Goal: Task Accomplishment & Management: Use online tool/utility

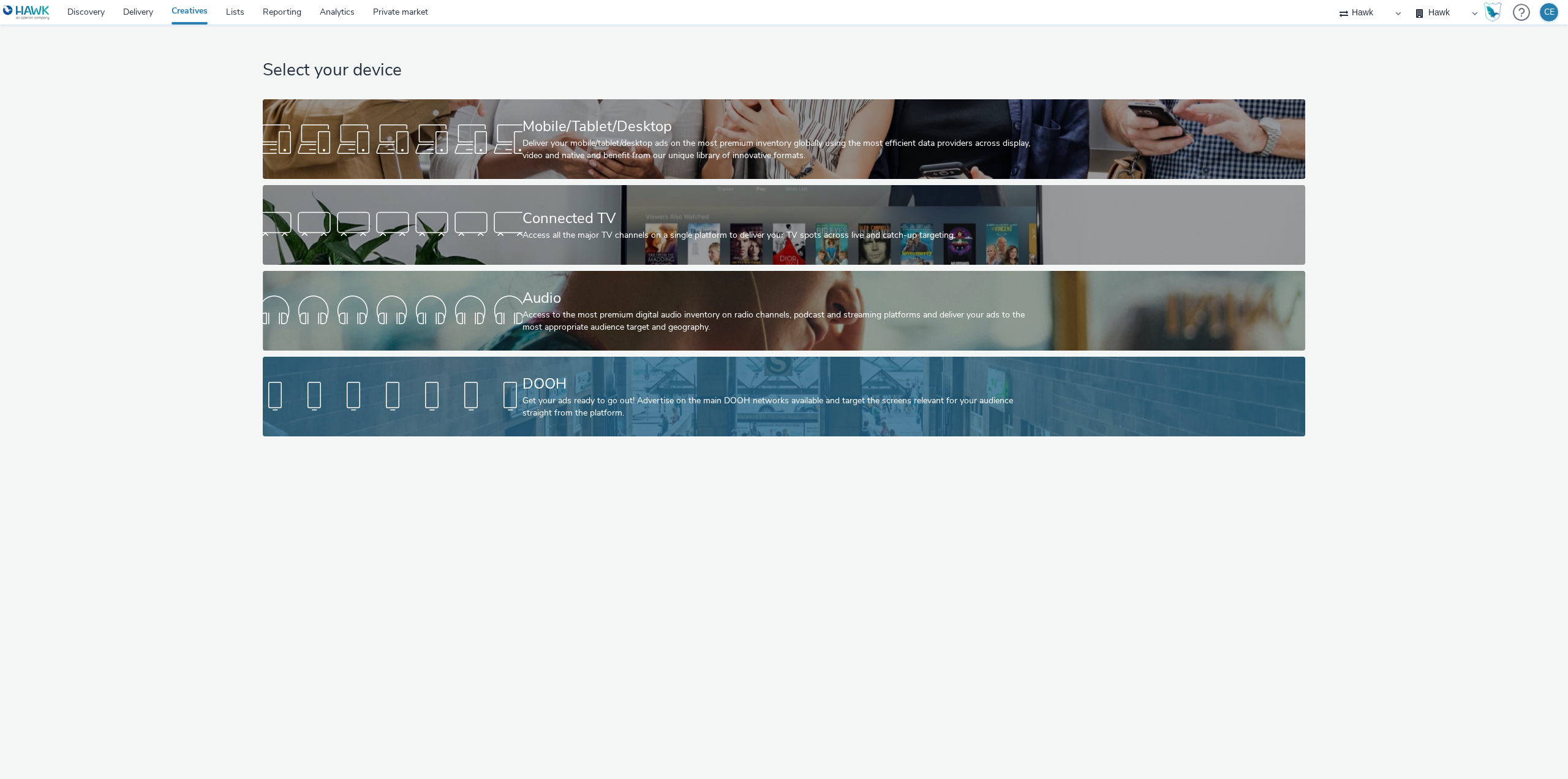
click at [547, 397] on div "Get your ads ready to go out! Advertise on the main DOOH networks available and…" at bounding box center [782, 407] width 519 height 25
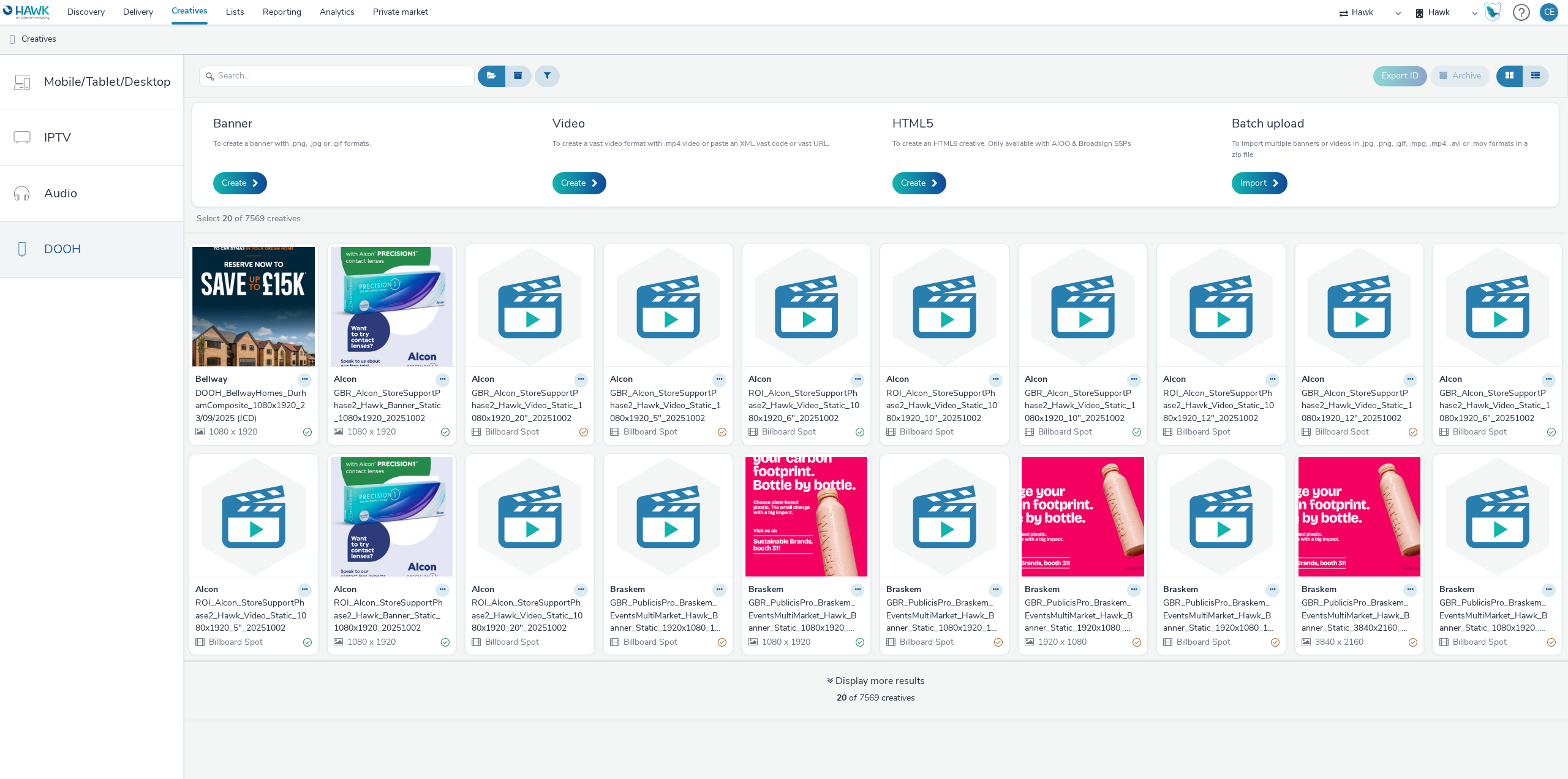
click at [329, 39] on ul "Creatives" at bounding box center [784, 39] width 1568 height 30
click at [336, 73] on input "text" at bounding box center [337, 76] width 276 height 21
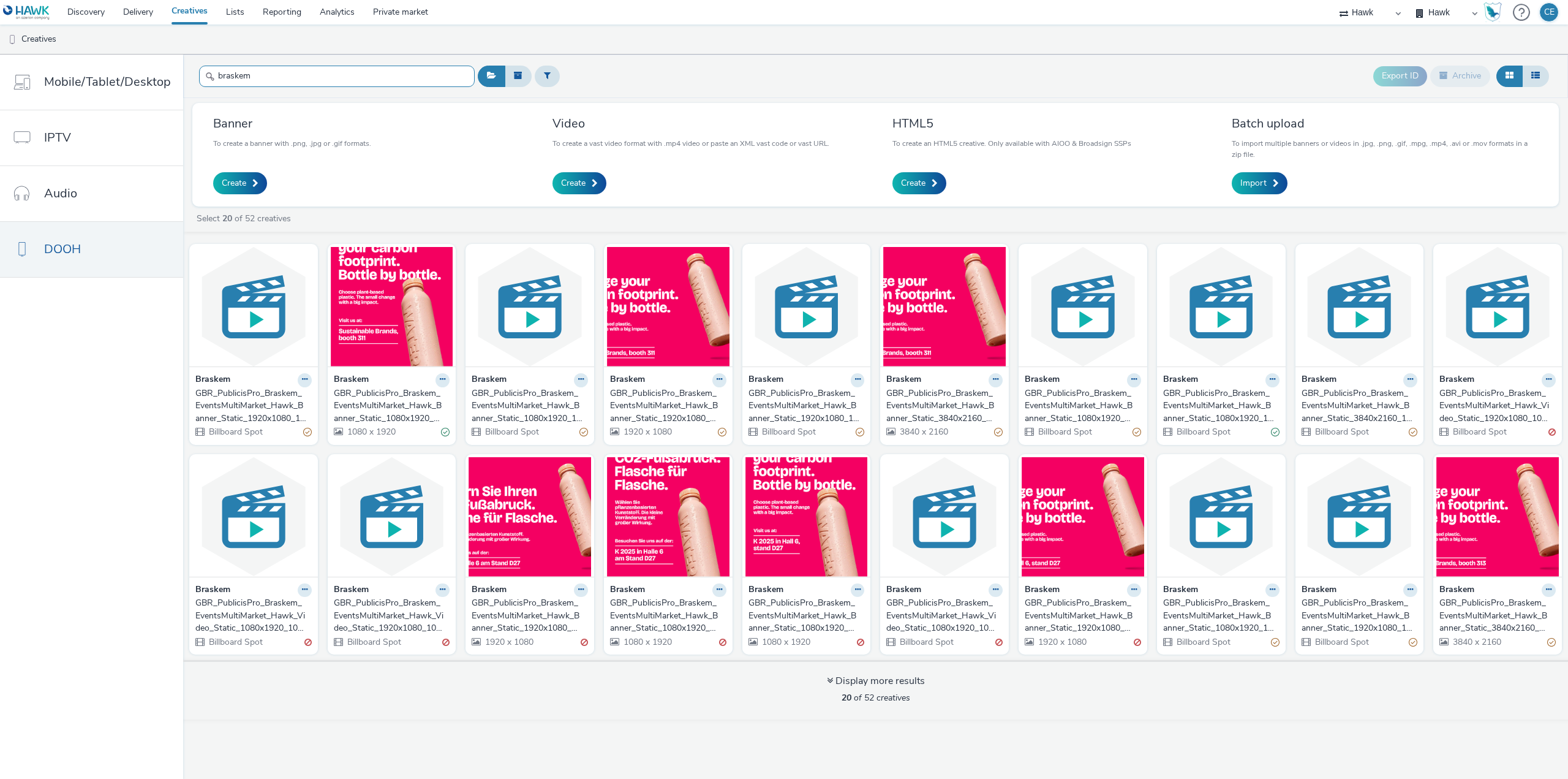
type input "braskem"
click at [542, 632] on div "GBR_PublicisPro_Braskem_EventsMultiMarket_Hawk_Banner_Static_1920x1080_KFair_DE…" at bounding box center [527, 615] width 112 height 37
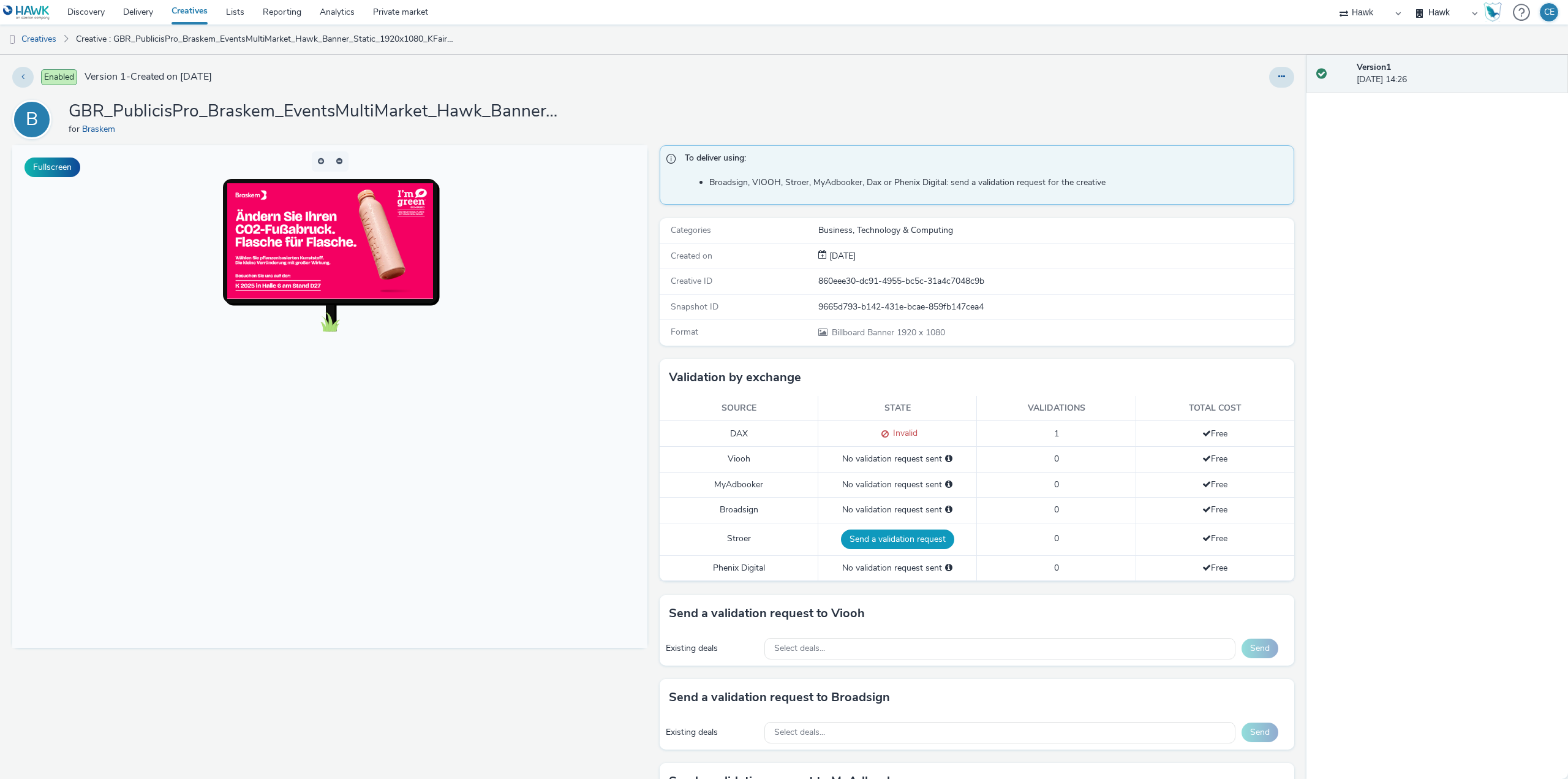
click at [846, 540] on button "Send a validation request" at bounding box center [897, 539] width 113 height 20
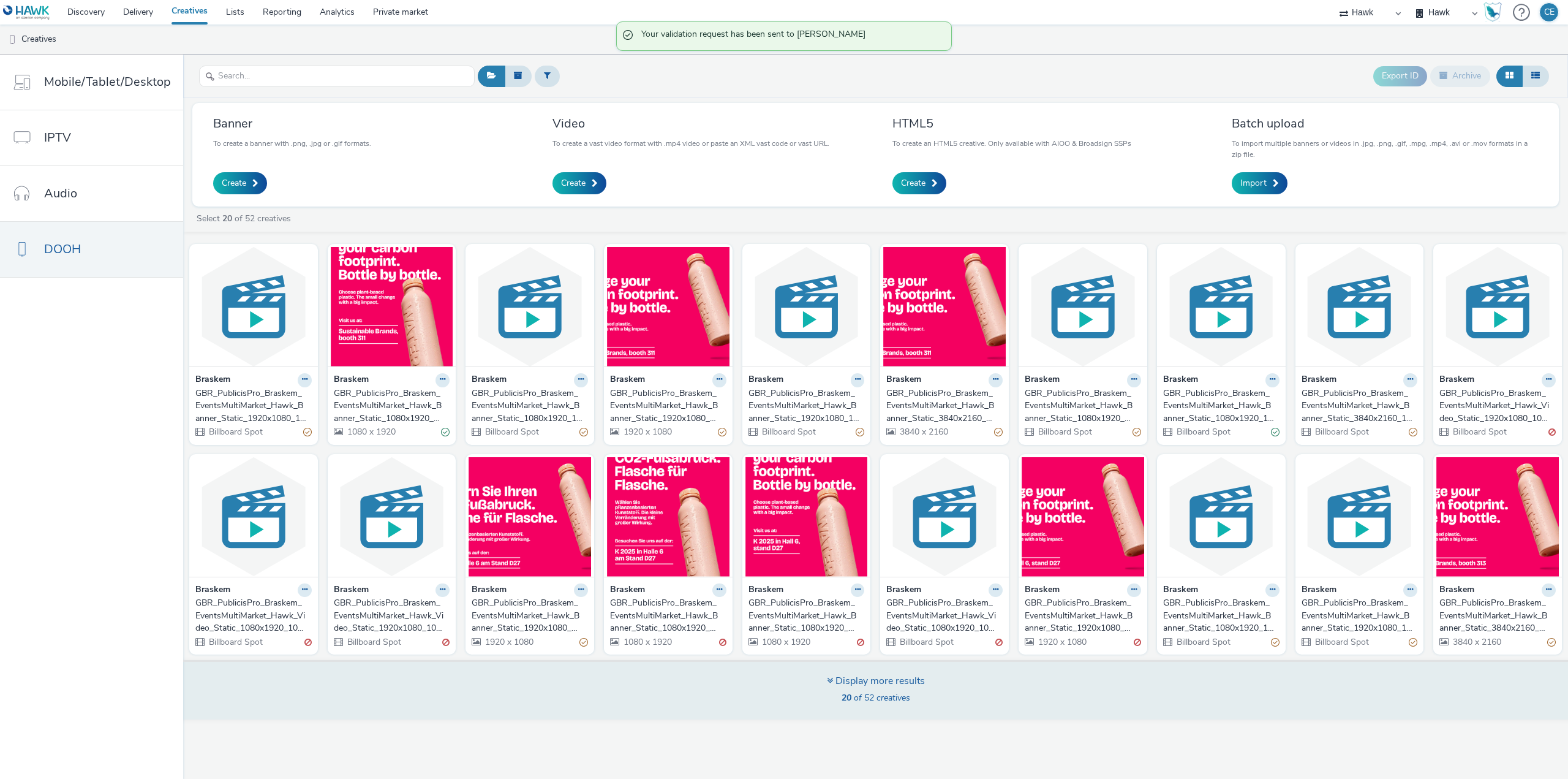
click at [744, 714] on div "Display more results 20 of 52 creatives" at bounding box center [875, 689] width 1393 height 60
click at [732, 685] on div "Display more results 20 of 52 creatives" at bounding box center [875, 689] width 1393 height 60
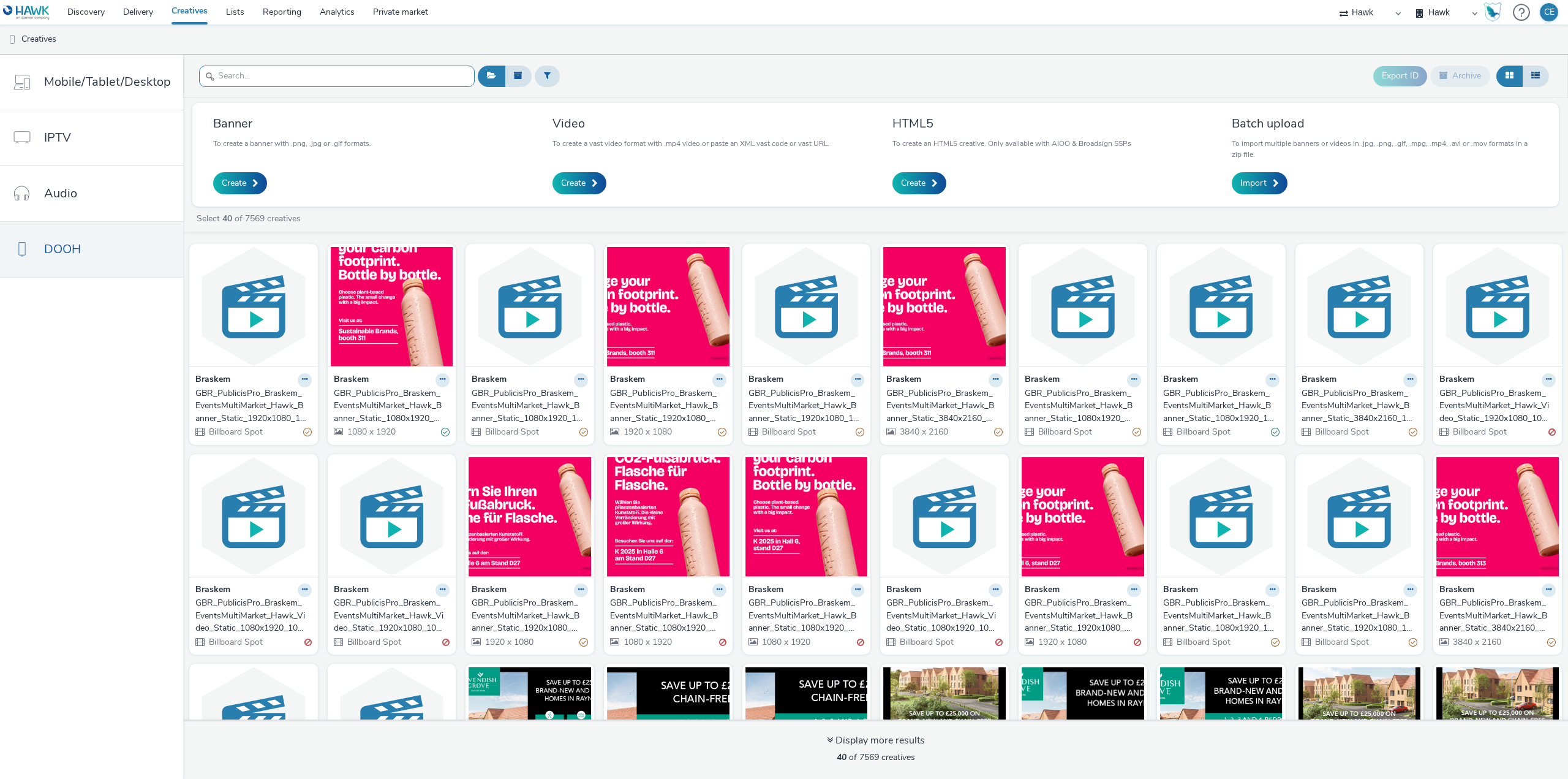
click at [291, 79] on input "text" at bounding box center [337, 76] width 276 height 21
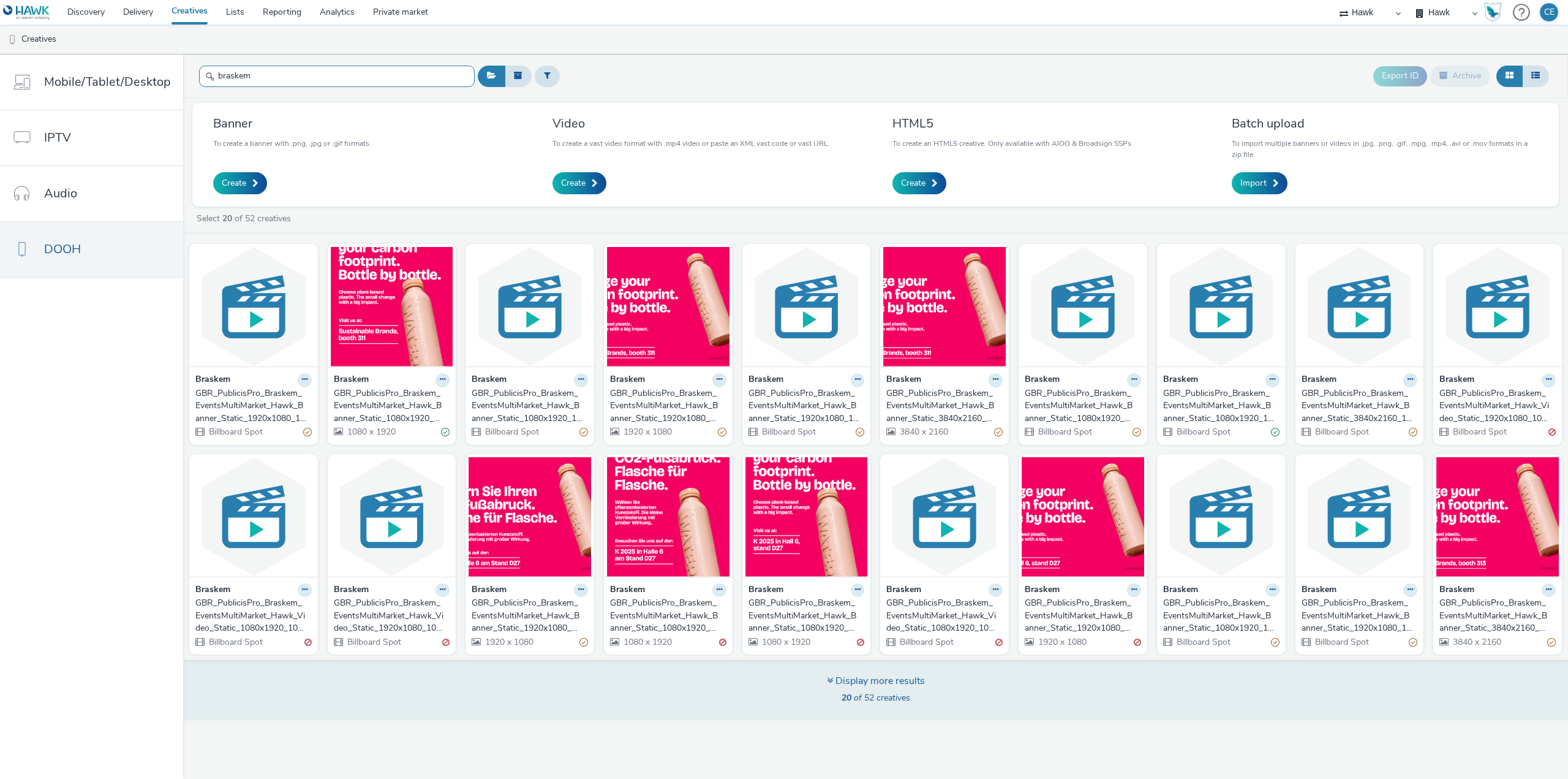
type input "braskem"
click at [846, 712] on div "Display more results 20 of 52 creatives" at bounding box center [875, 689] width 1393 height 60
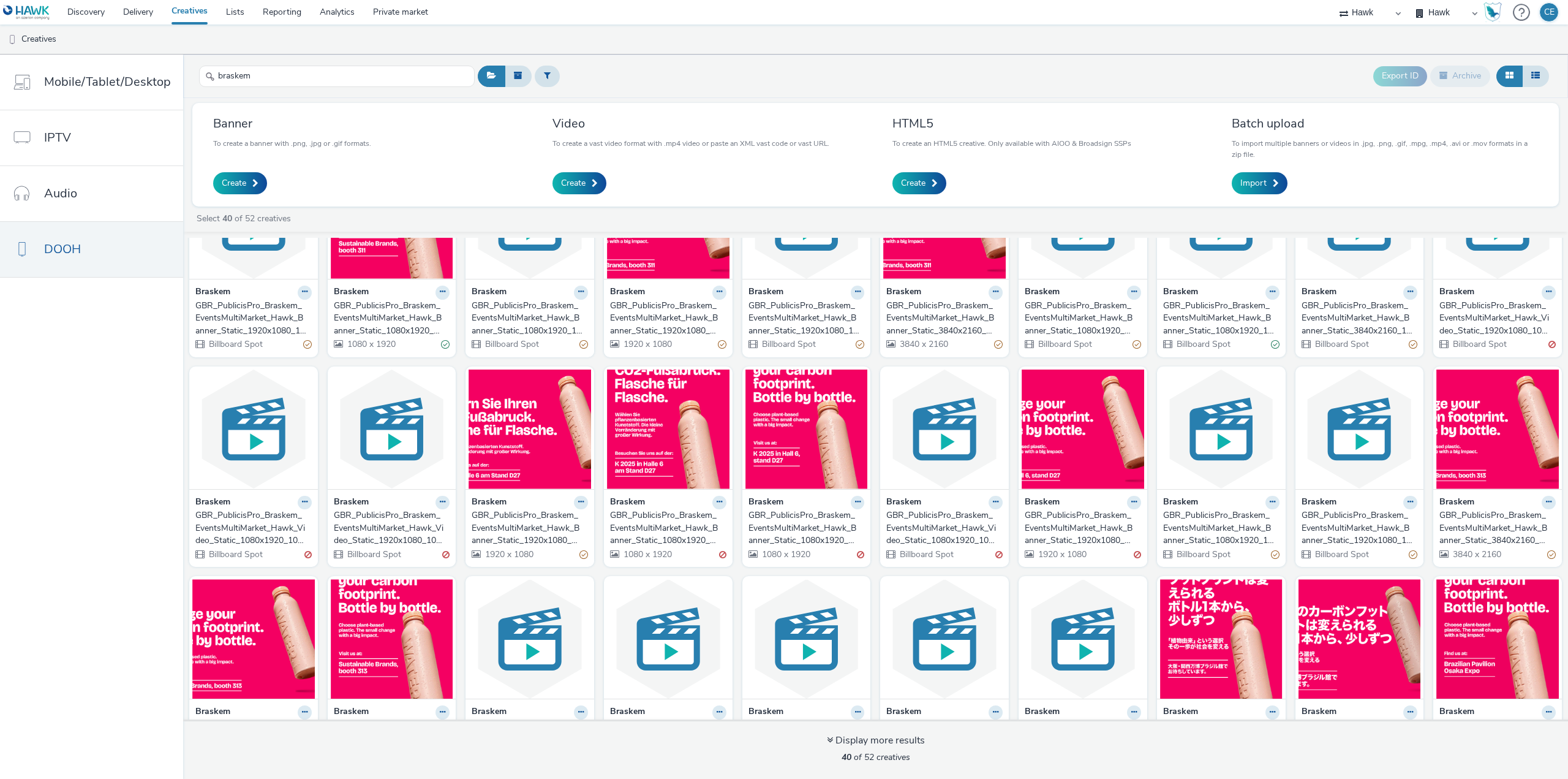
scroll to position [122, 0]
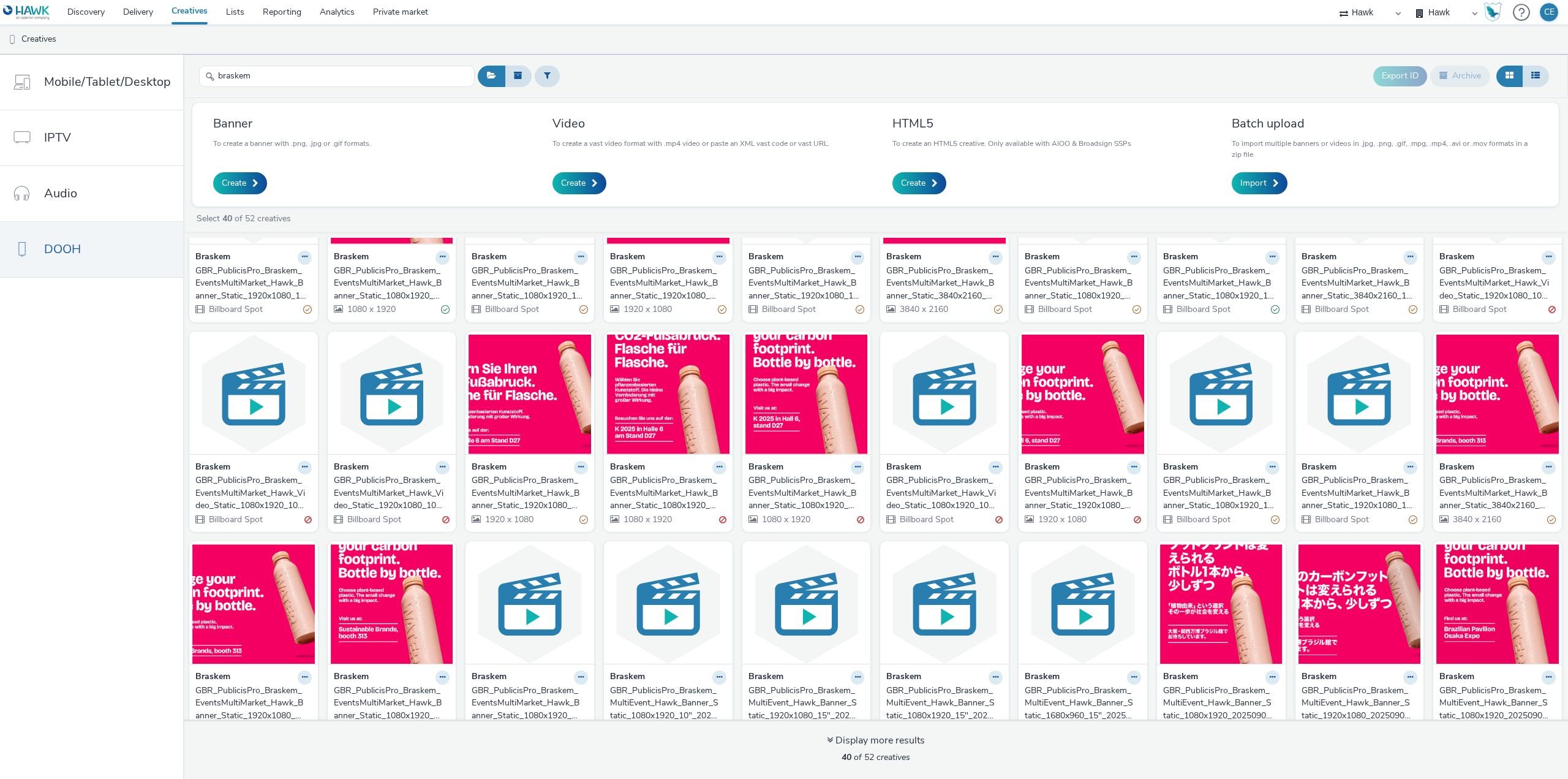
drag, startPoint x: 412, startPoint y: 259, endPoint x: 389, endPoint y: 286, distance: 35.5
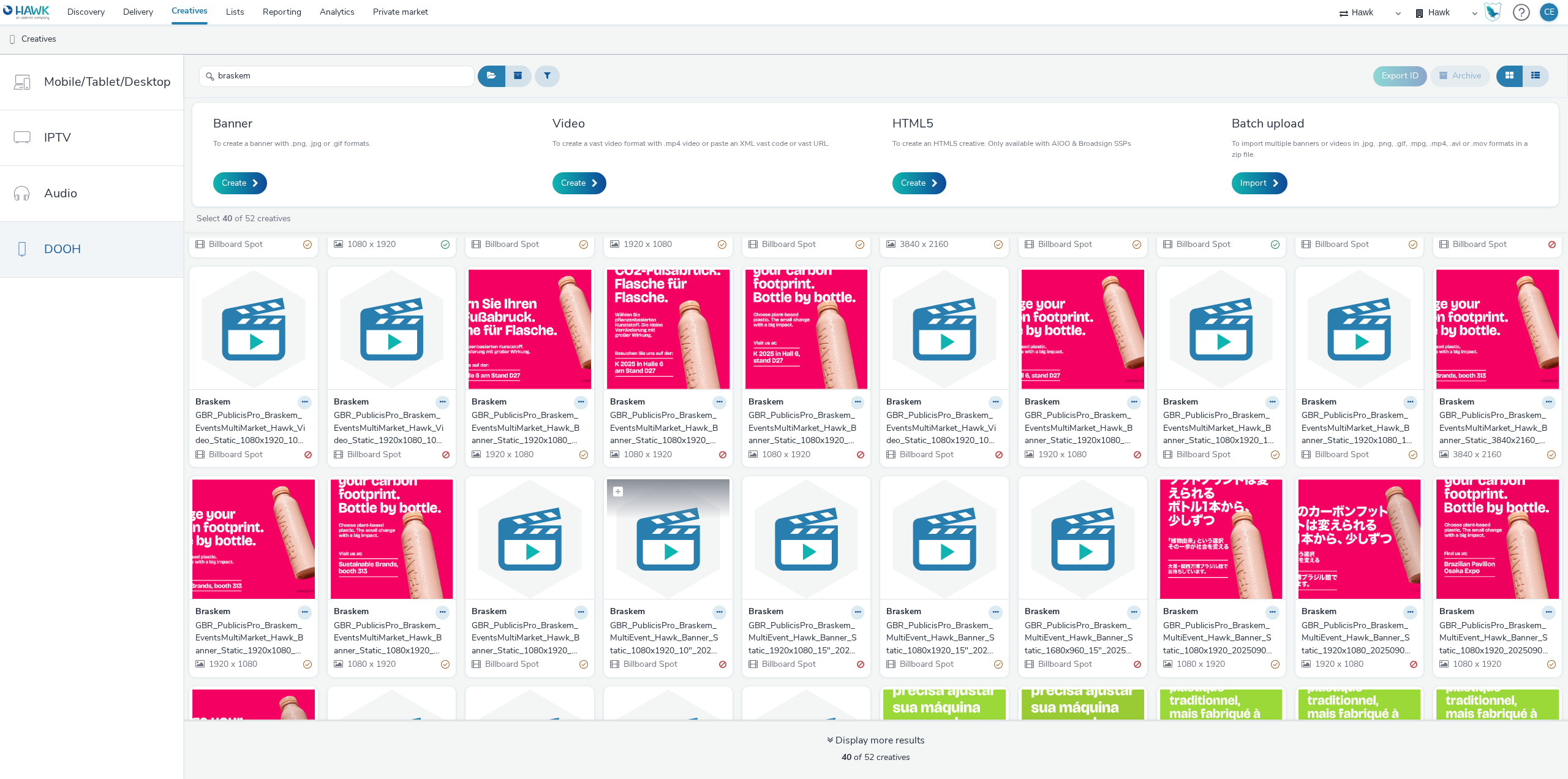
scroll to position [184, 0]
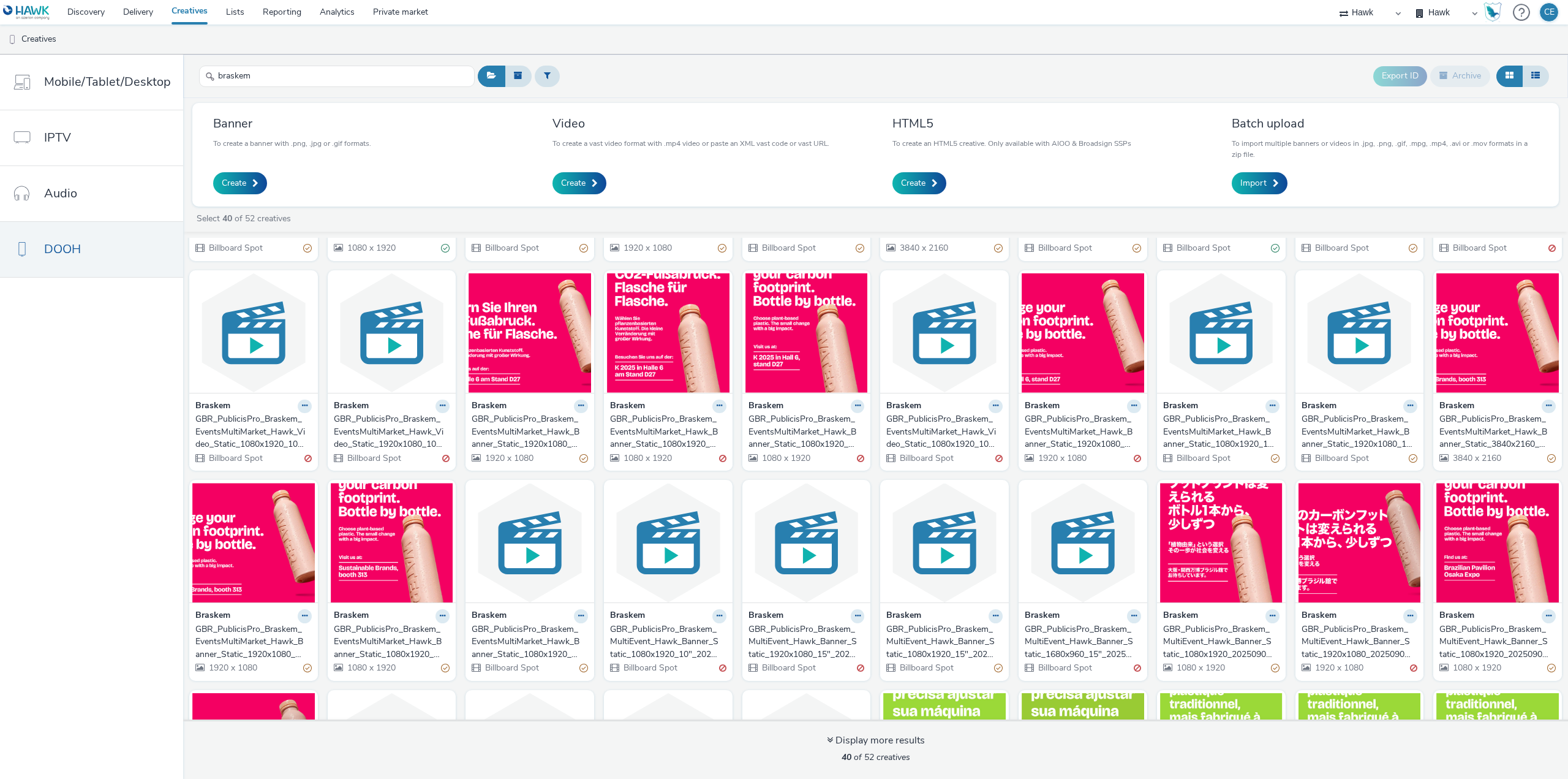
click at [60, 536] on nav "Mobile/Tablet/Desktop IPTV Audio DOOH" at bounding box center [91, 417] width 183 height 724
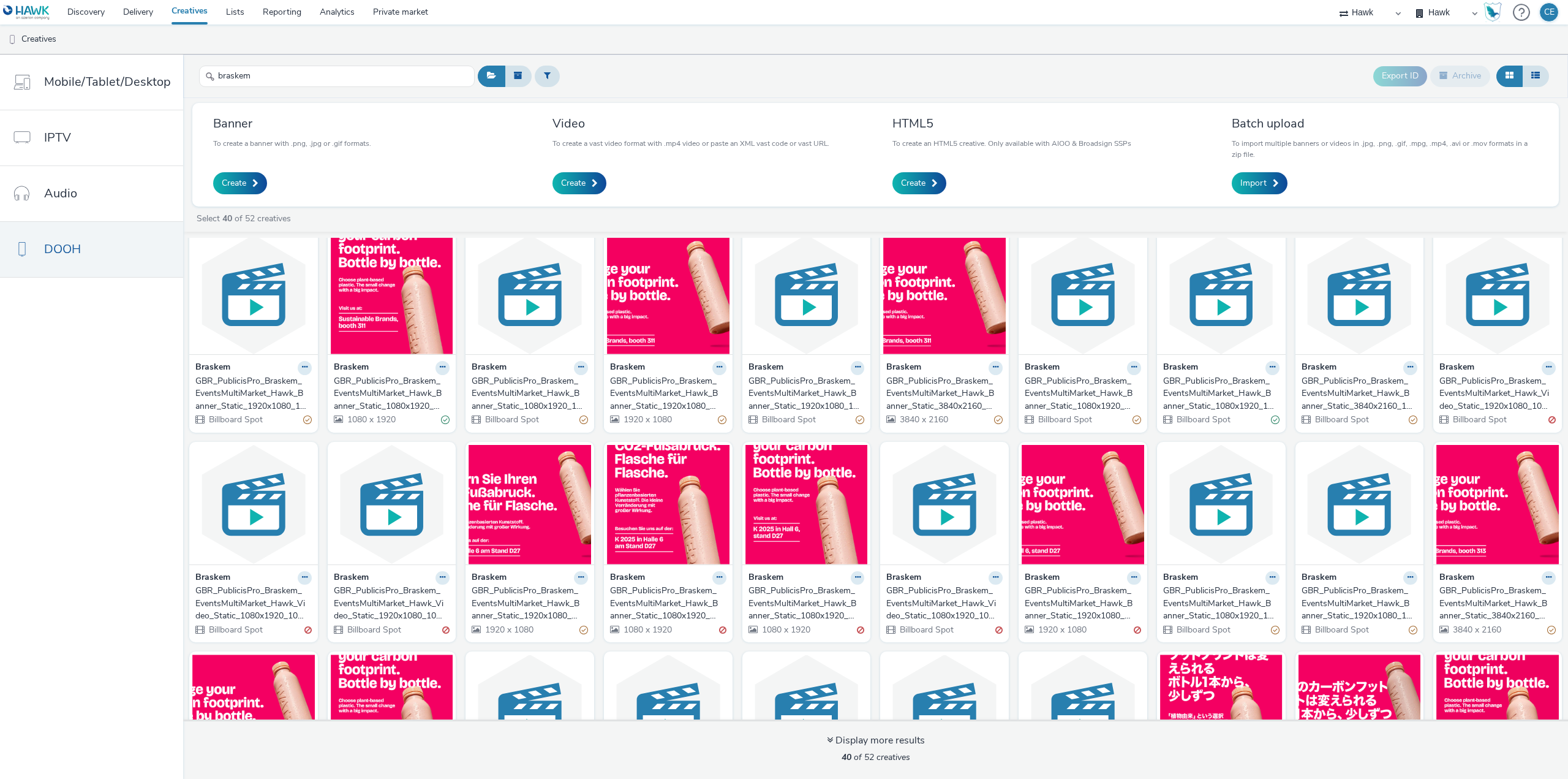
scroll to position [0, 0]
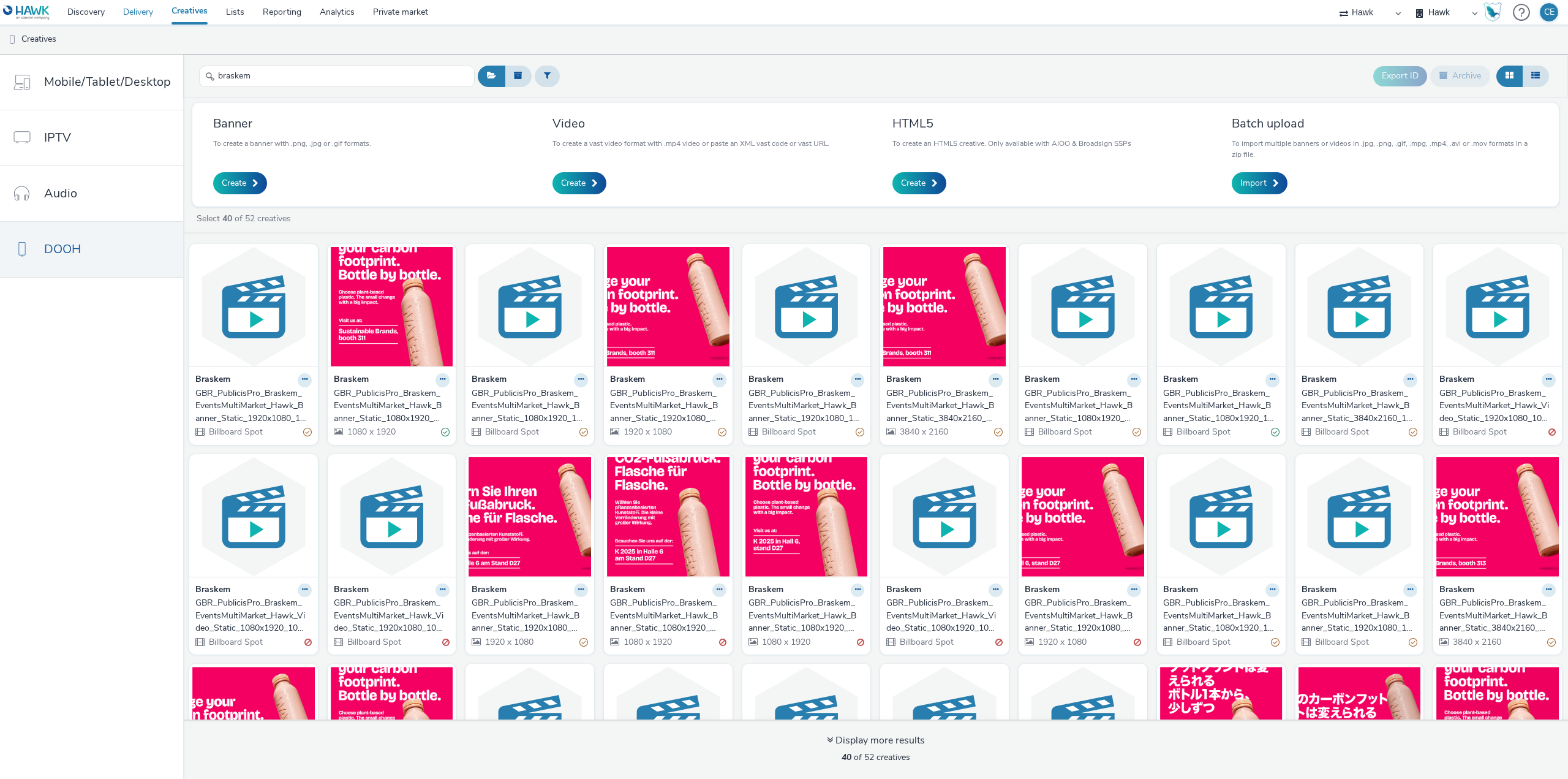
click at [142, 17] on link "Delivery" at bounding box center [138, 12] width 48 height 25
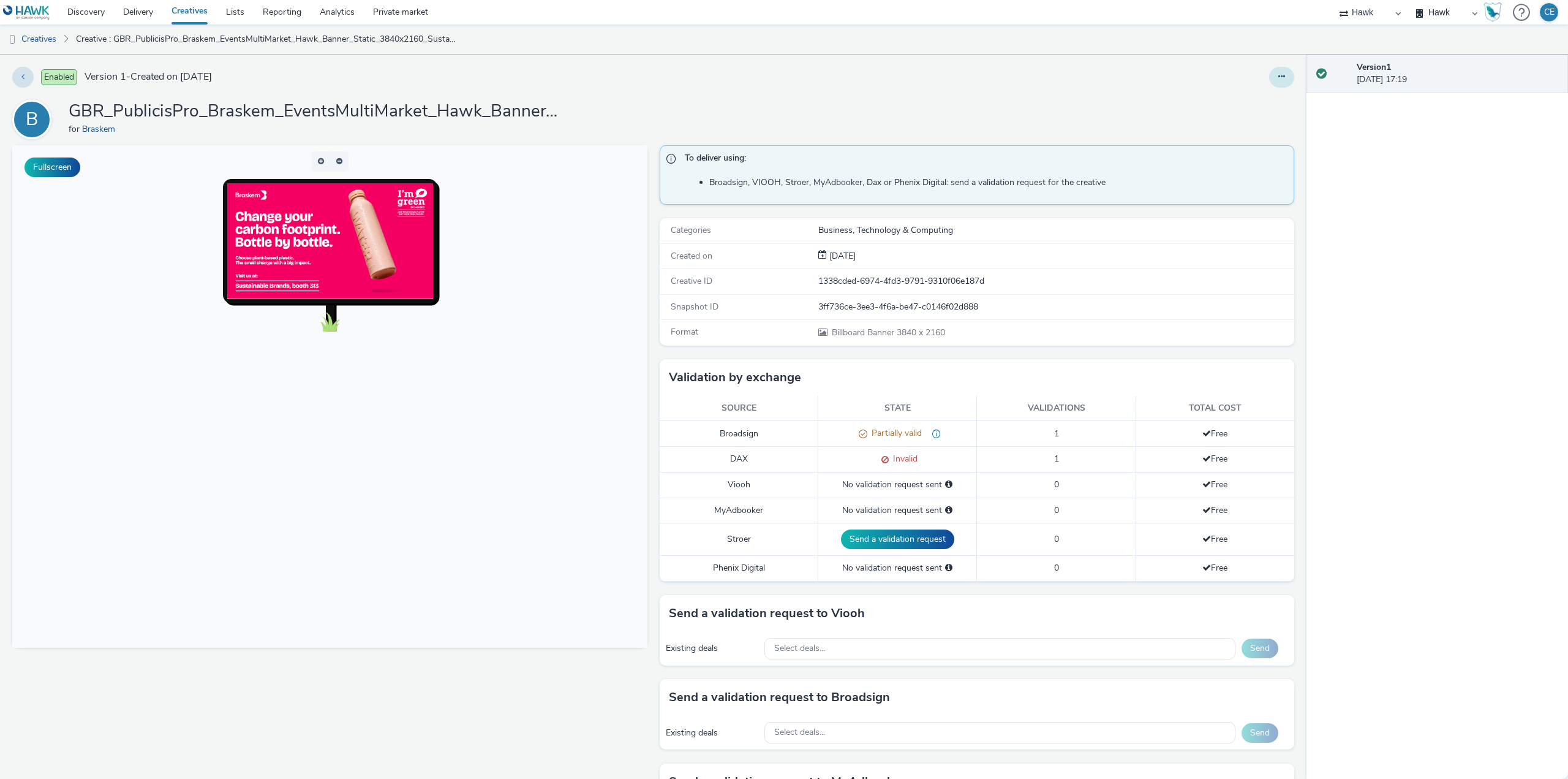
click at [1274, 69] on button at bounding box center [1282, 77] width 25 height 21
click at [1262, 95] on link "Edit" at bounding box center [1248, 101] width 92 height 25
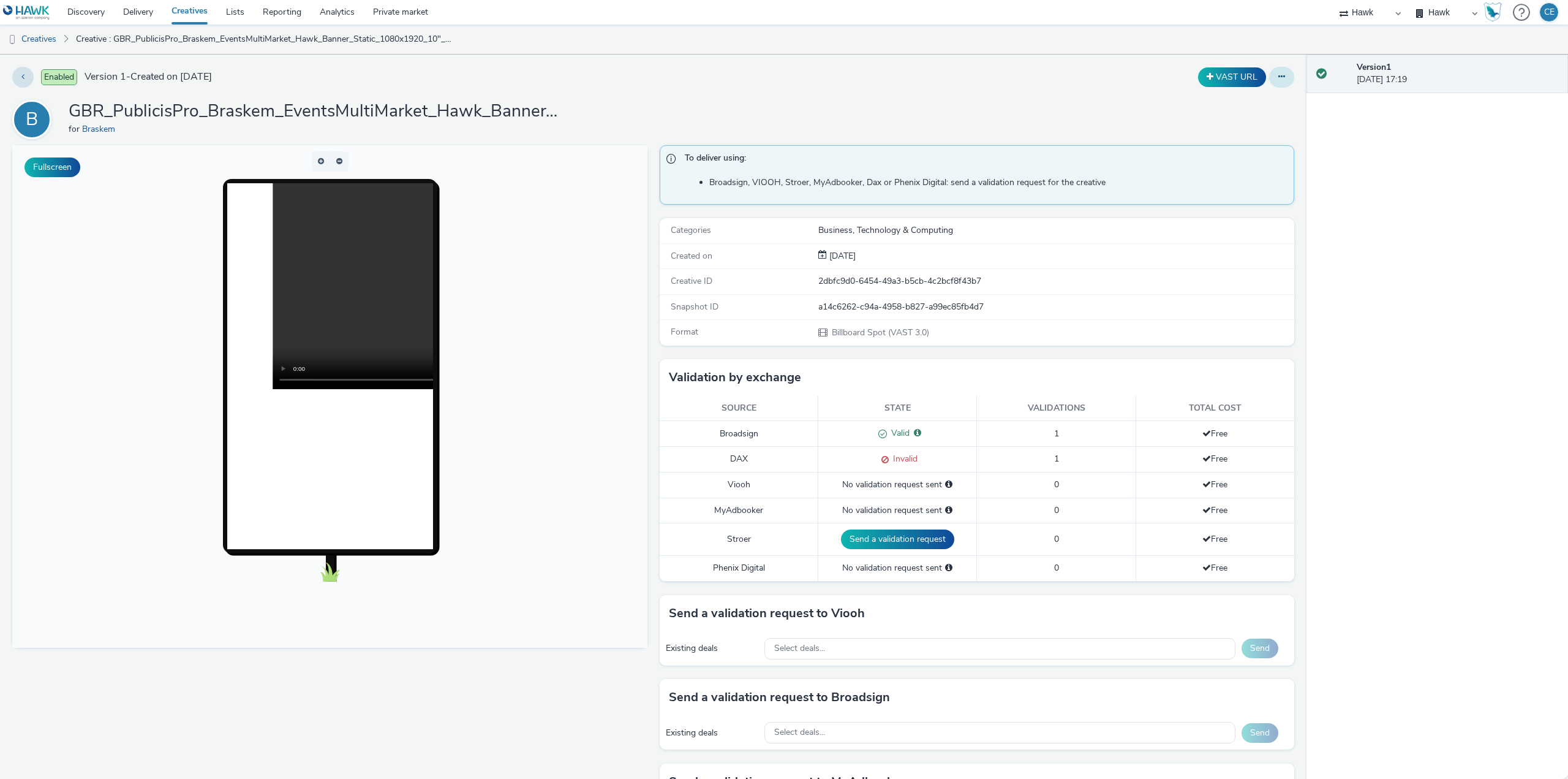
click at [1269, 74] on button at bounding box center [1282, 77] width 25 height 21
click at [1255, 110] on link "Edit" at bounding box center [1248, 101] width 92 height 25
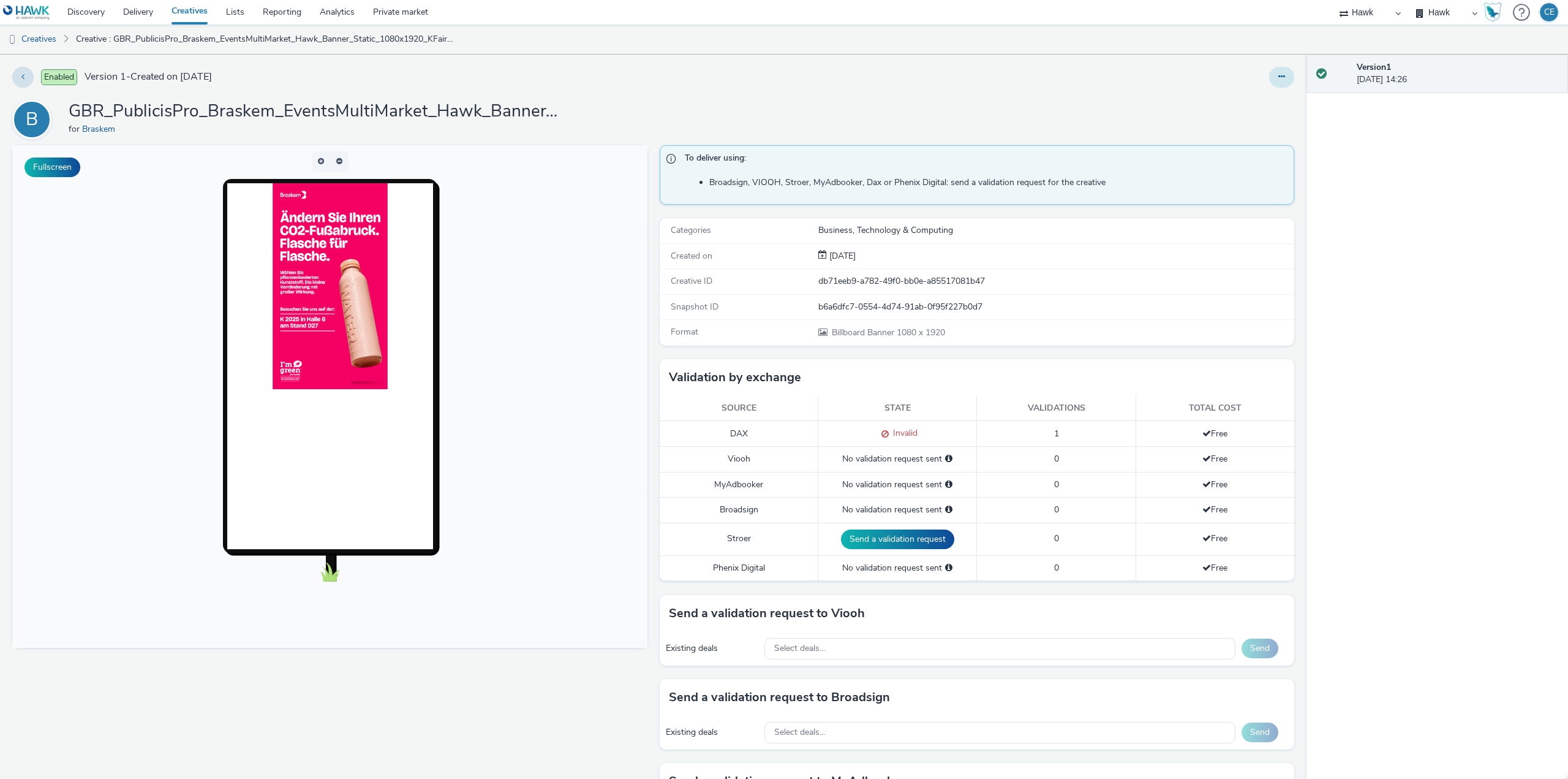
click at [1269, 78] on button at bounding box center [1282, 77] width 25 height 21
click at [1254, 92] on link "Edit" at bounding box center [1248, 101] width 92 height 25
click at [875, 545] on button "Send a validation request" at bounding box center [897, 539] width 113 height 20
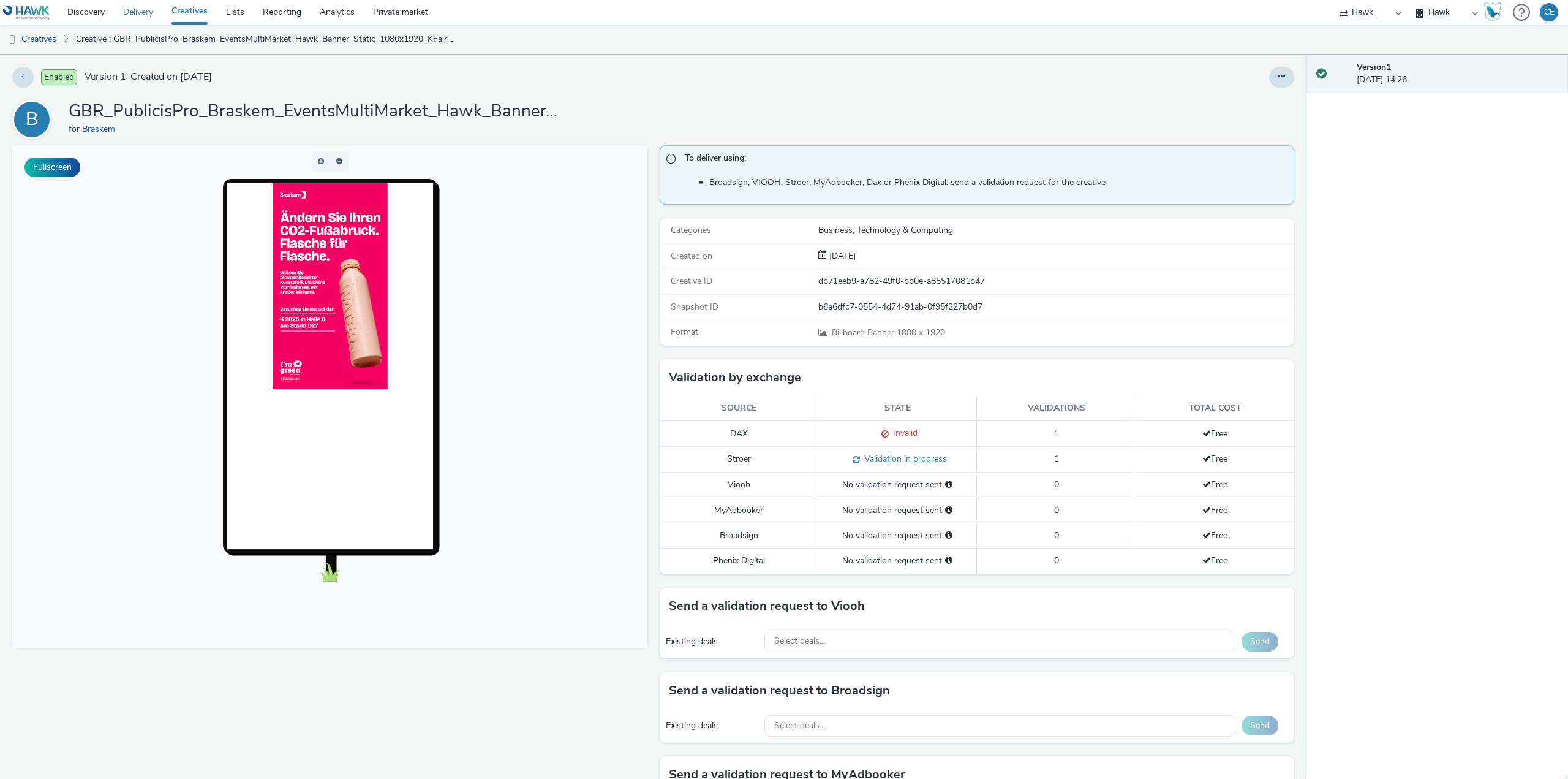
click at [136, 12] on link "Delivery" at bounding box center [138, 12] width 48 height 25
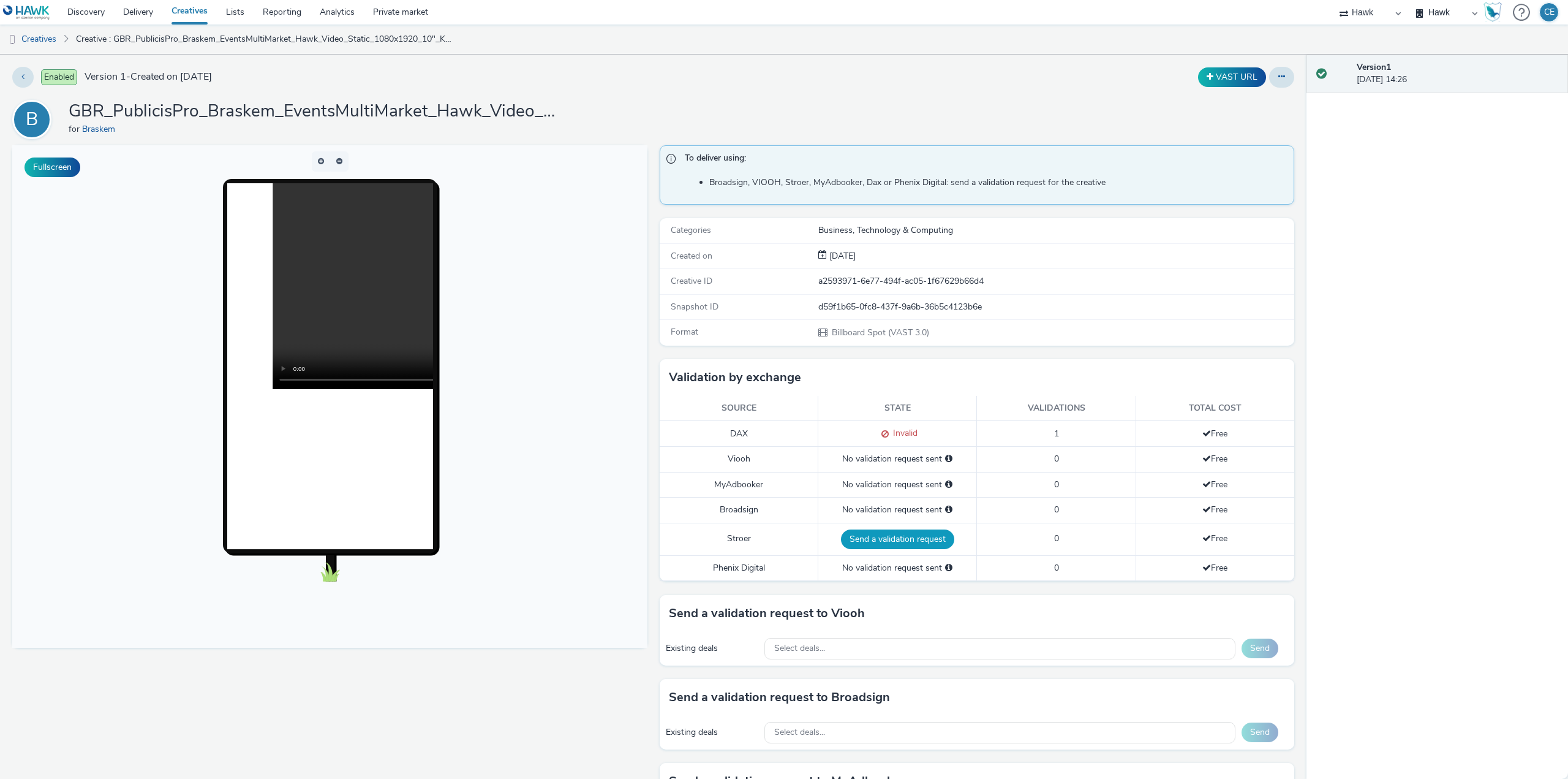
click at [877, 539] on button "Send a validation request" at bounding box center [897, 539] width 113 height 20
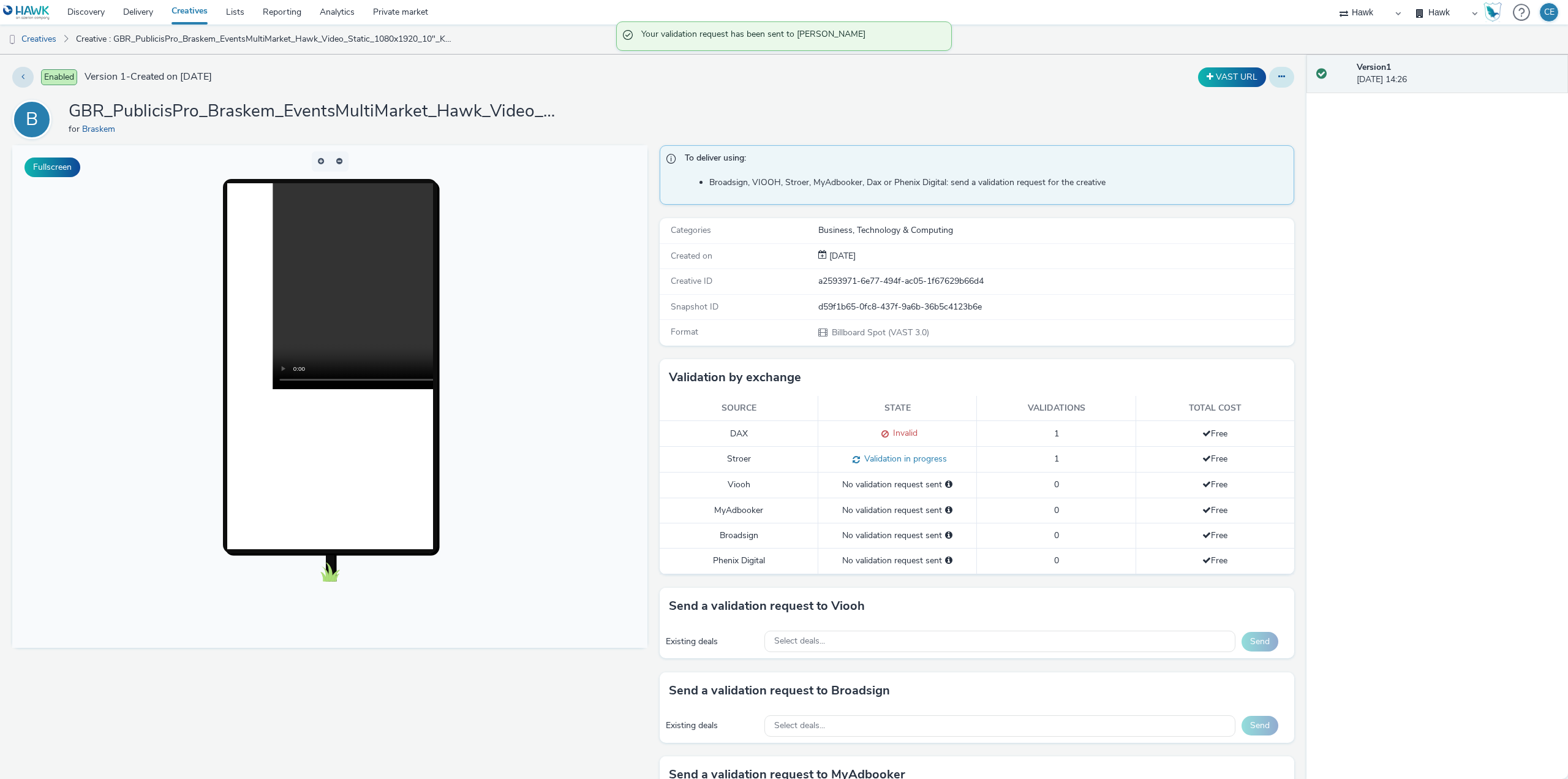
click at [1269, 76] on button at bounding box center [1282, 77] width 25 height 21
click at [1260, 96] on link "Edit" at bounding box center [1248, 101] width 92 height 25
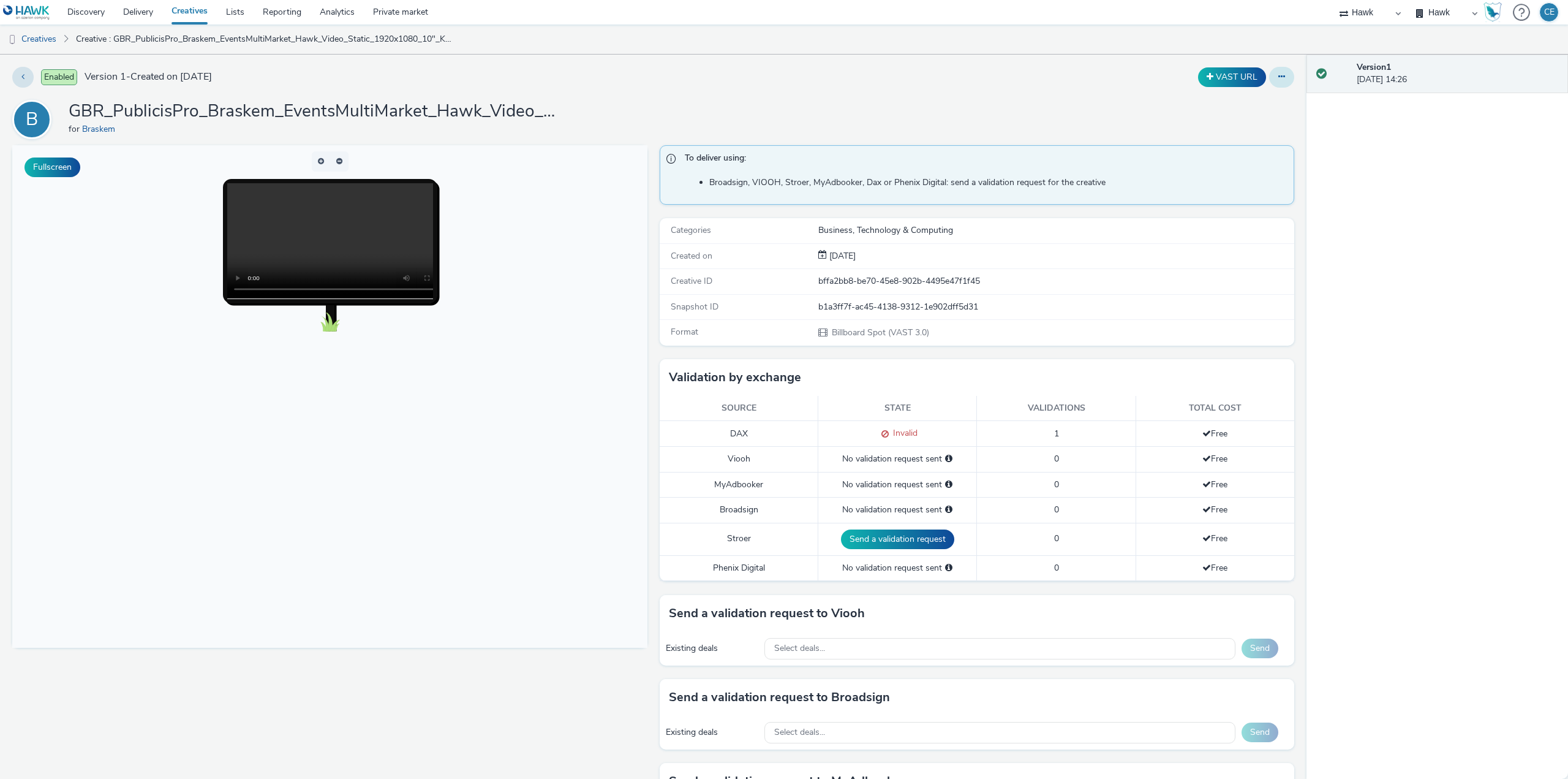
click at [1281, 79] on button at bounding box center [1282, 77] width 25 height 21
click at [1271, 94] on link "Edit" at bounding box center [1248, 101] width 92 height 25
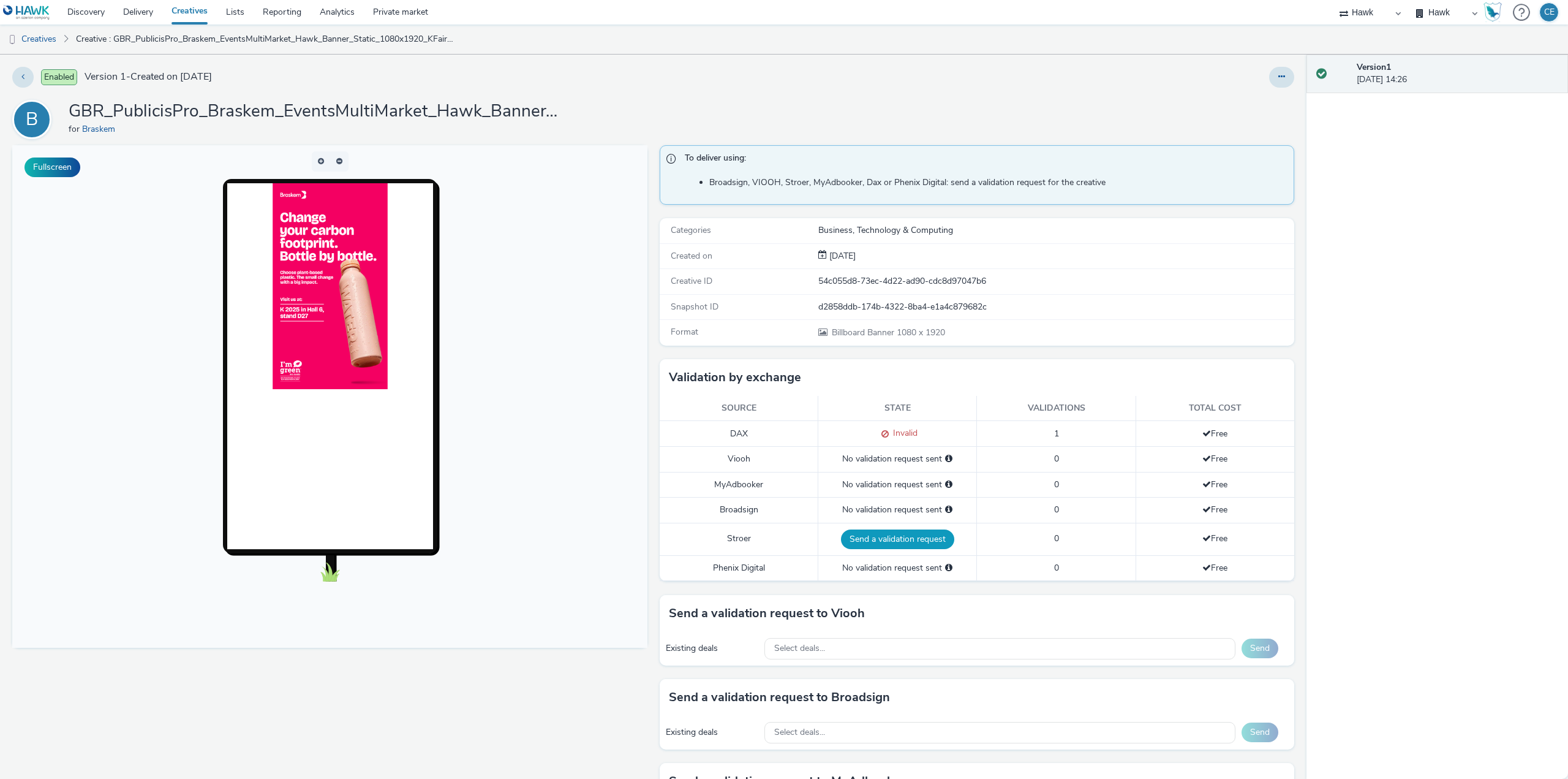
click at [892, 541] on button "Send a validation request" at bounding box center [897, 539] width 113 height 20
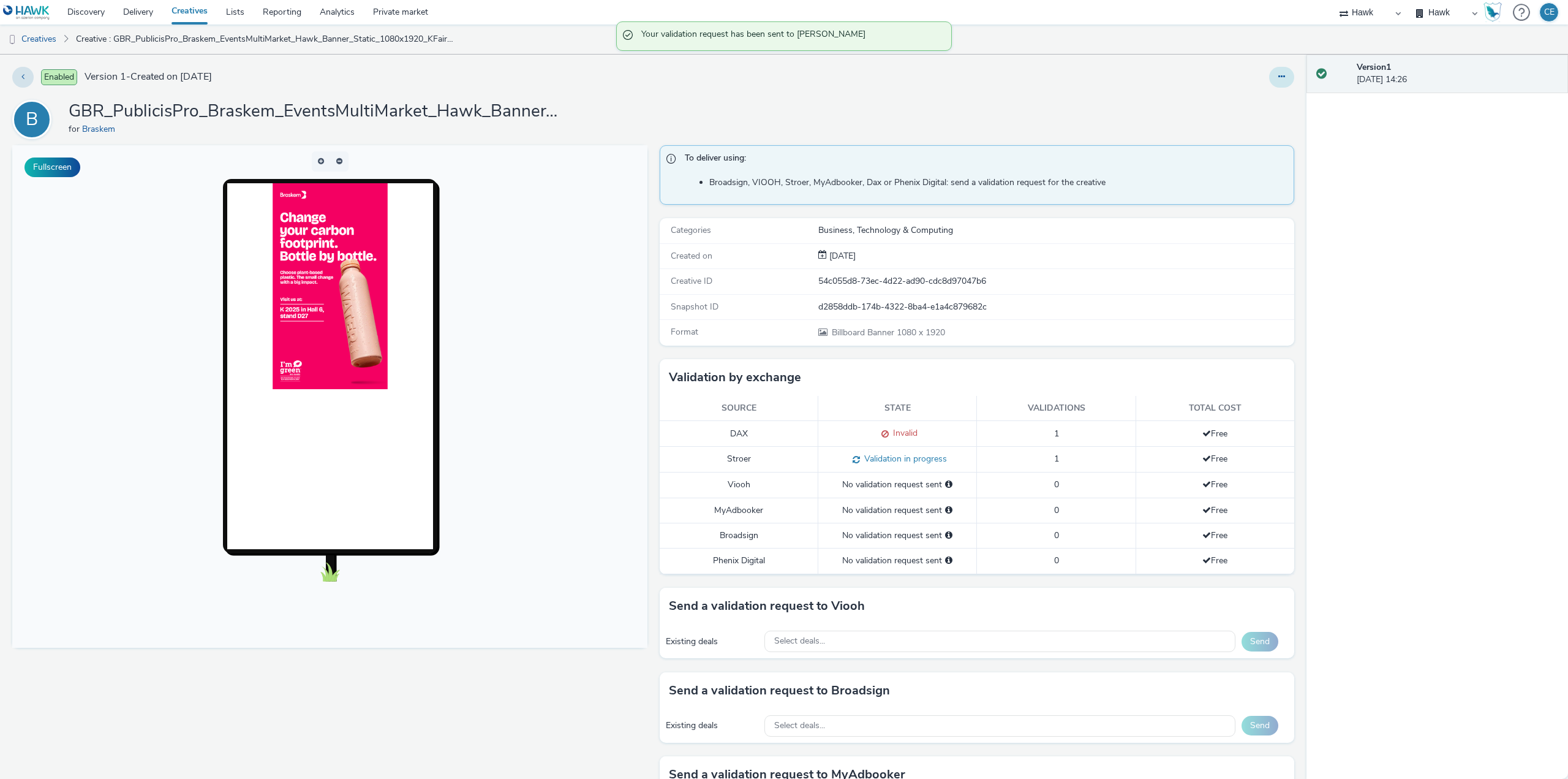
click at [1269, 77] on button at bounding box center [1282, 77] width 25 height 21
click at [1212, 112] on link "Edit" at bounding box center [1248, 101] width 92 height 25
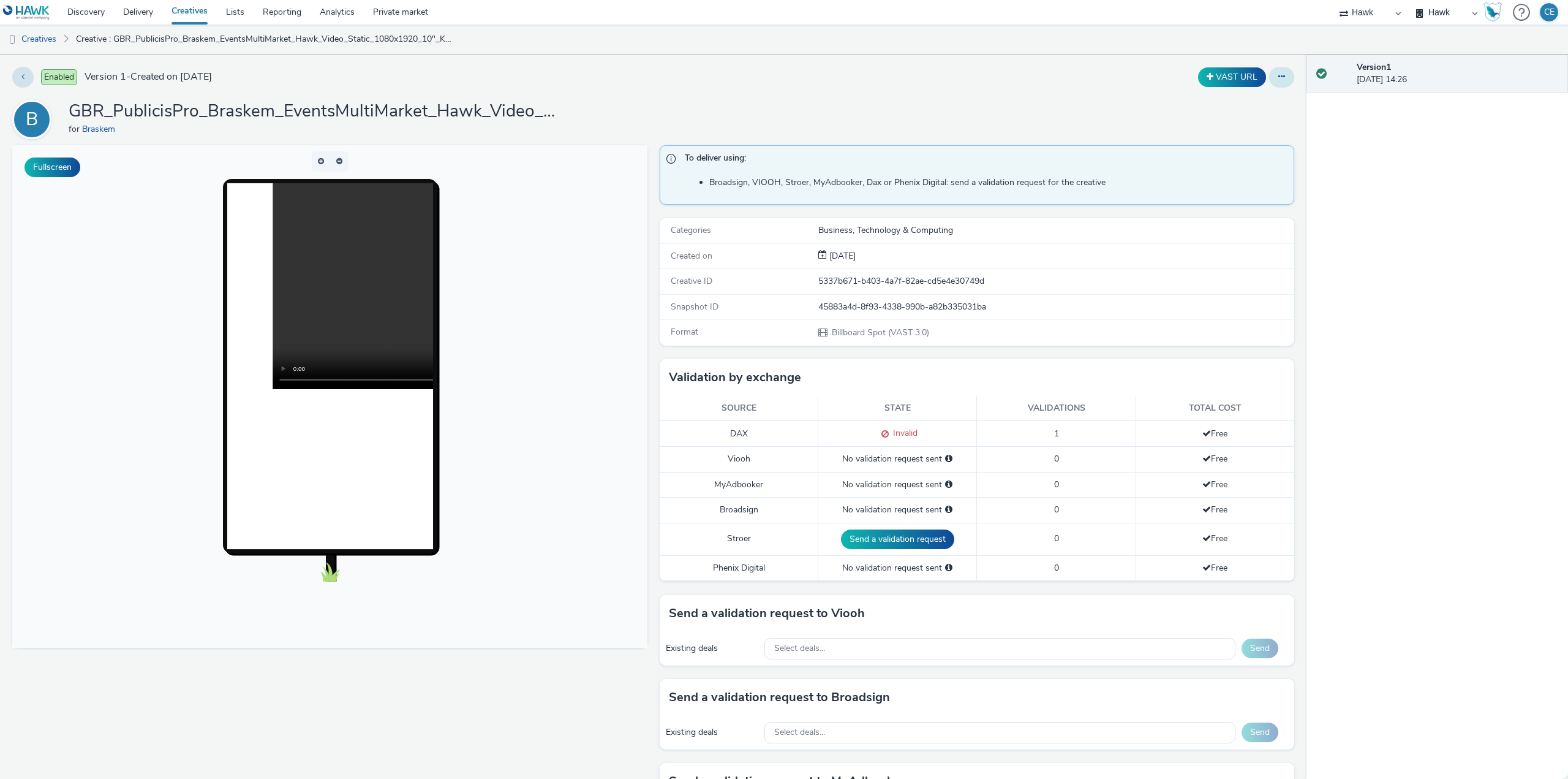
click at [1271, 82] on button at bounding box center [1282, 77] width 25 height 21
click at [1222, 96] on link "Edit" at bounding box center [1248, 101] width 92 height 25
click at [369, 387] on video at bounding box center [478, 286] width 412 height 206
drag, startPoint x: 927, startPoint y: 542, endPoint x: 883, endPoint y: 553, distance: 45.4
click at [926, 541] on button "Send a validation request" at bounding box center [897, 539] width 113 height 20
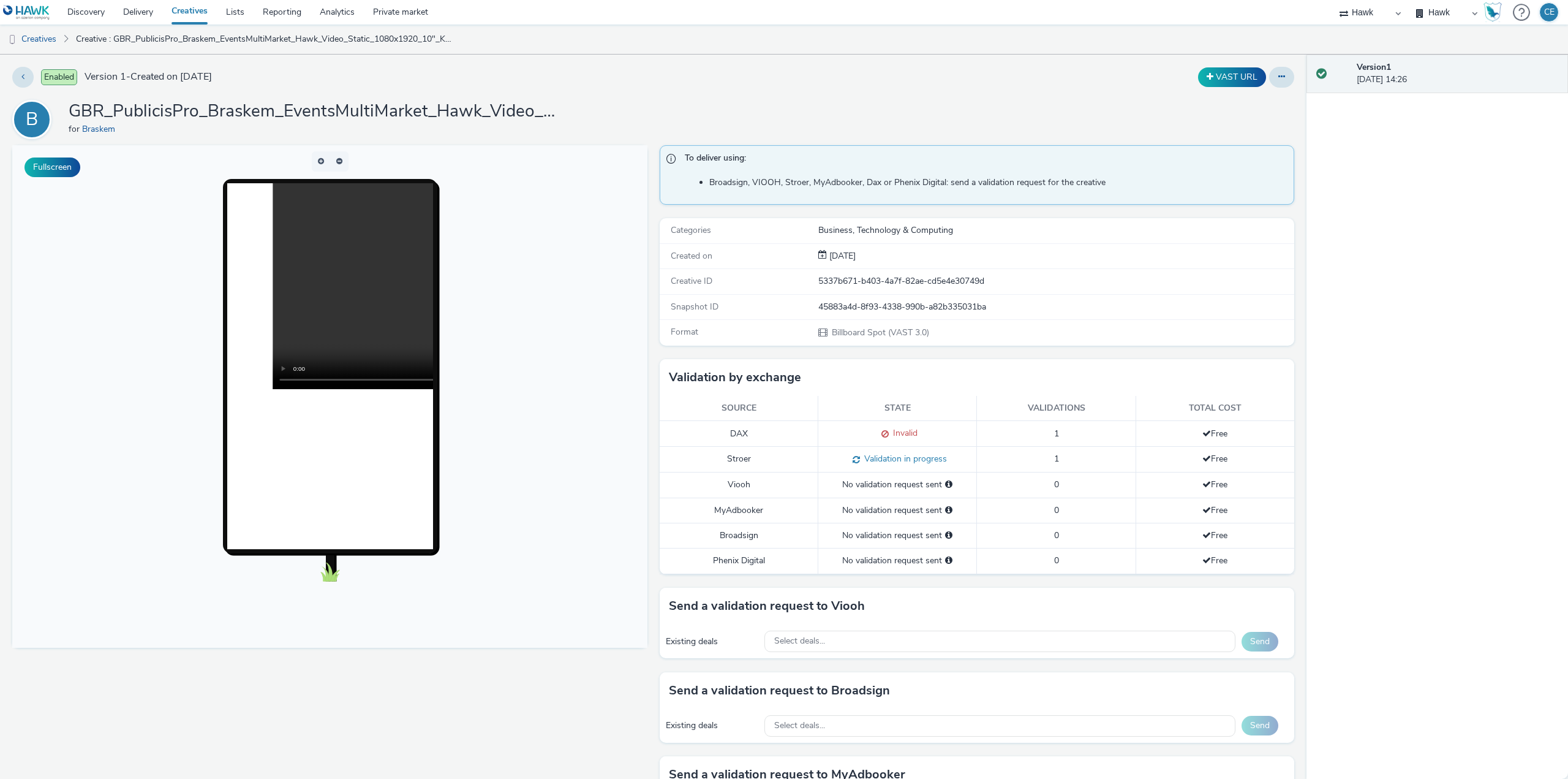
click at [369, 293] on video at bounding box center [478, 286] width 412 height 206
click at [340, 279] on video at bounding box center [478, 286] width 412 height 206
click at [336, 287] on video at bounding box center [478, 286] width 412 height 206
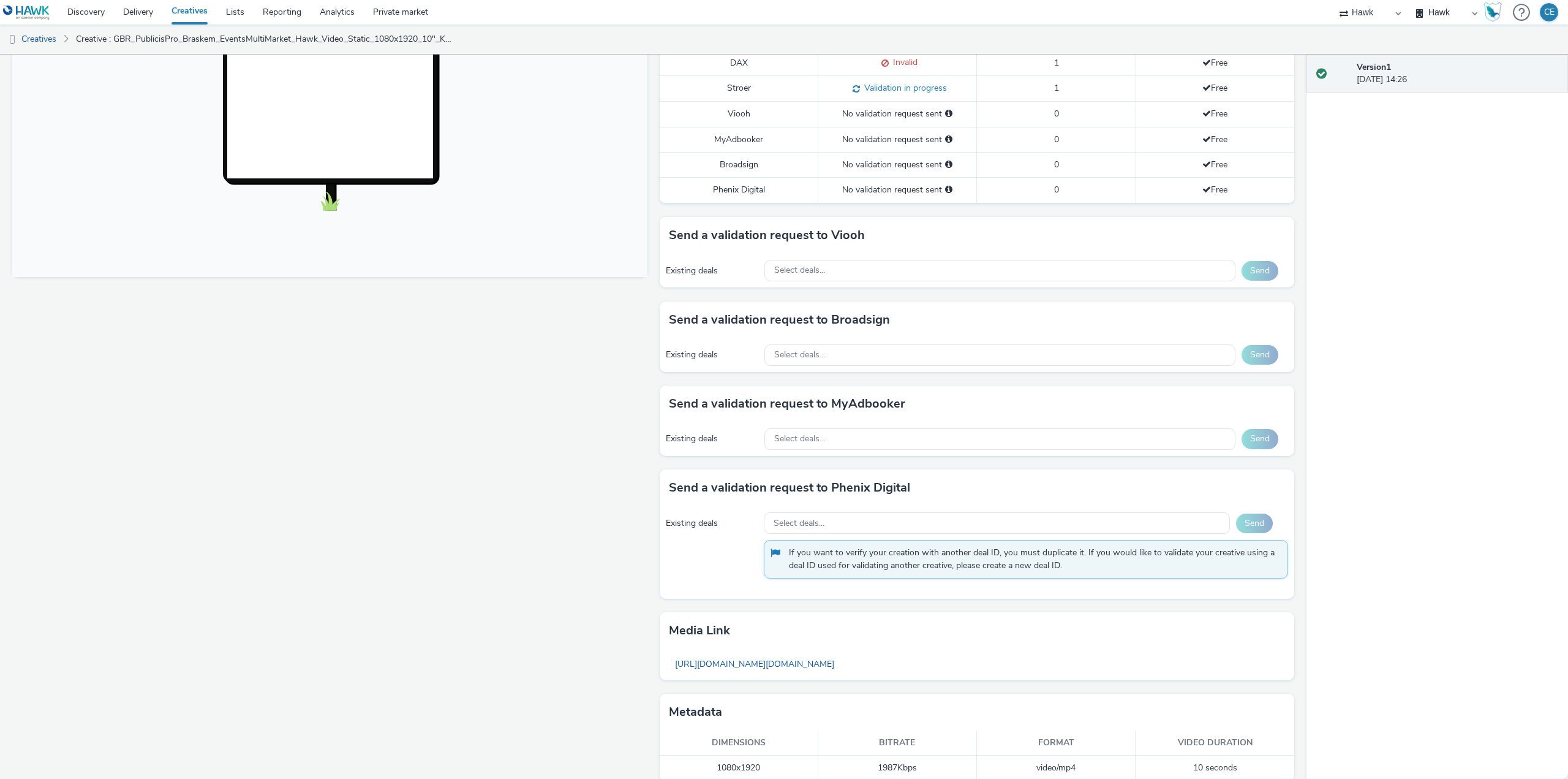
scroll to position [387, 0]
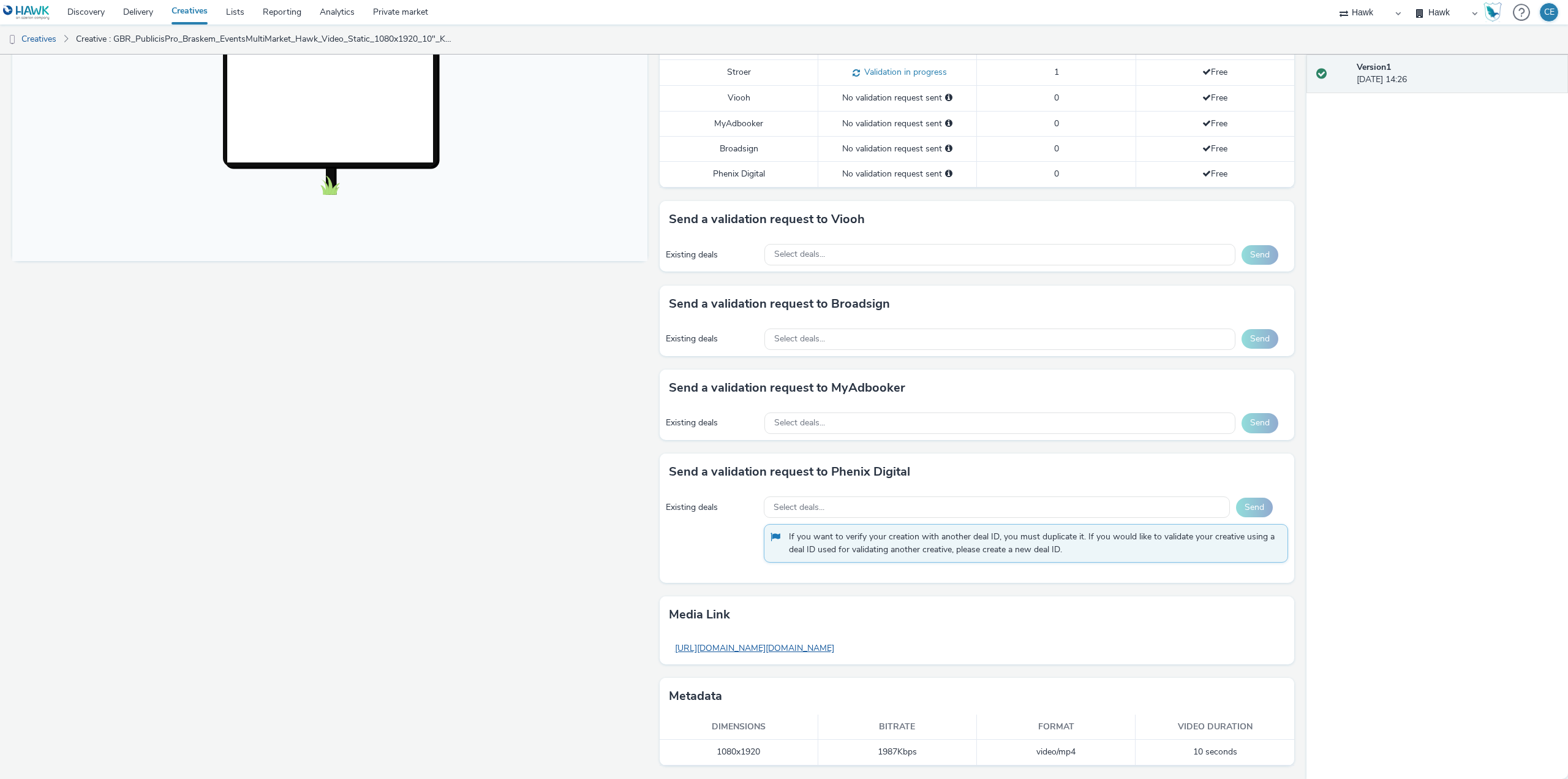
click at [790, 654] on link "[URL][DOMAIN_NAME][DOMAIN_NAME]" at bounding box center [755, 648] width 171 height 24
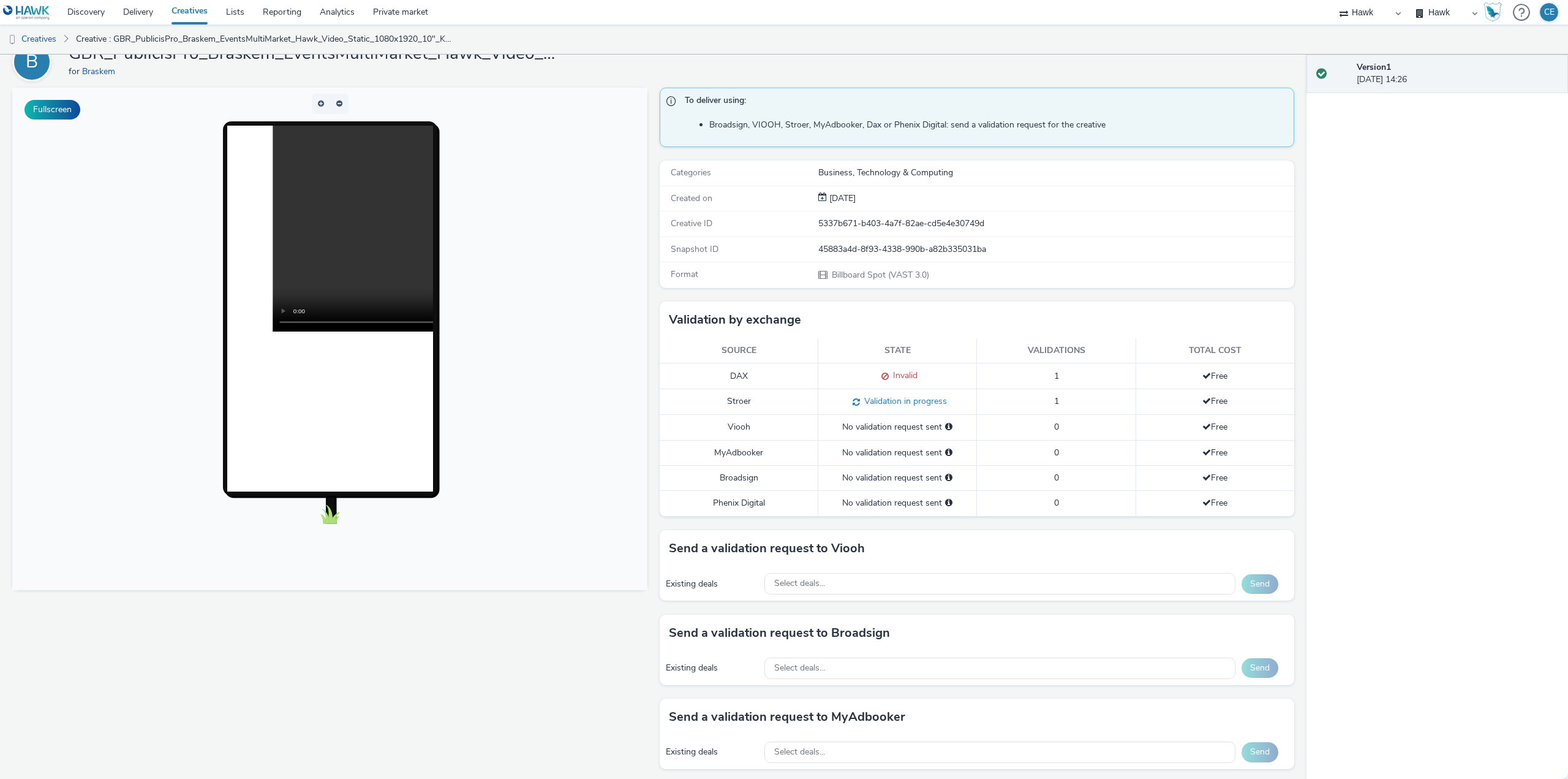
scroll to position [0, 0]
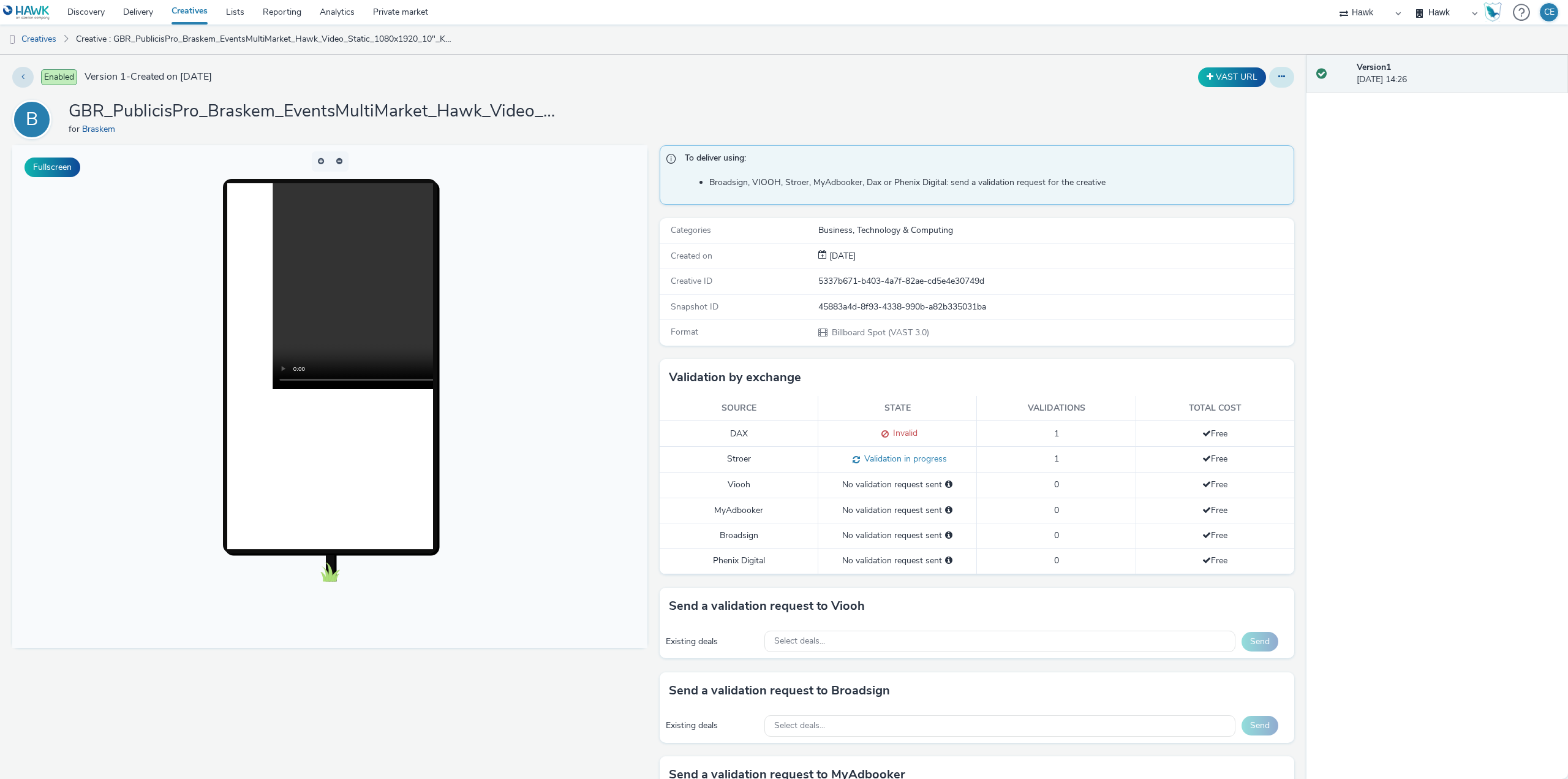
click at [1278, 75] on icon at bounding box center [1282, 77] width 7 height 8
drag, startPoint x: 1268, startPoint y: 87, endPoint x: 1258, endPoint y: 110, distance: 25.1
click at [1257, 110] on link "Edit" at bounding box center [1248, 101] width 92 height 25
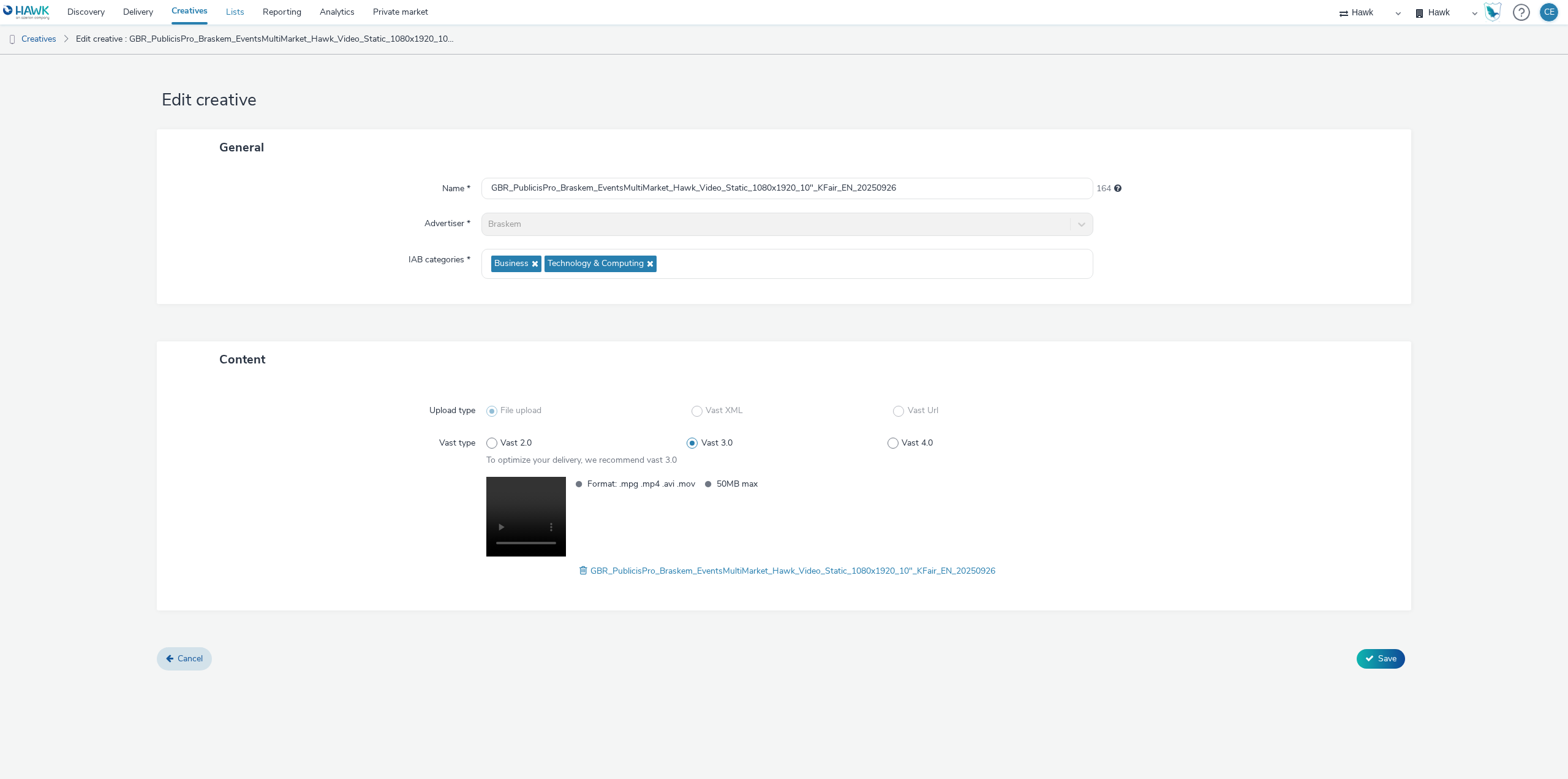
click at [236, 13] on link "Lists" at bounding box center [235, 12] width 37 height 25
